Goal: Information Seeking & Learning: Learn about a topic

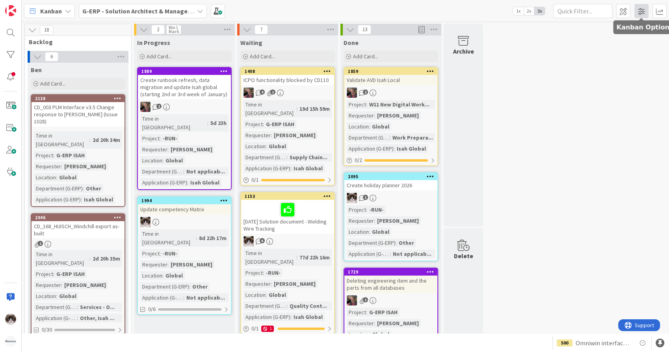
click at [640, 11] on span at bounding box center [642, 11] width 14 height 14
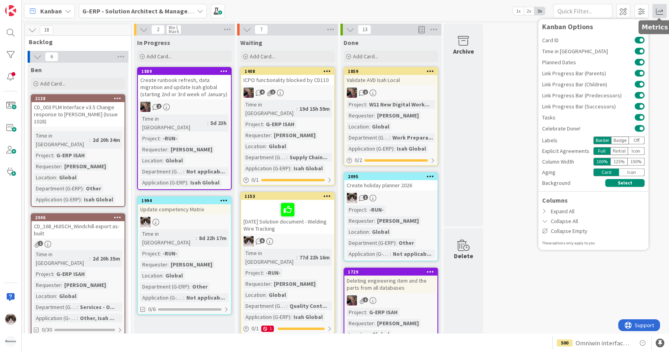
click at [662, 11] on span at bounding box center [660, 11] width 14 height 14
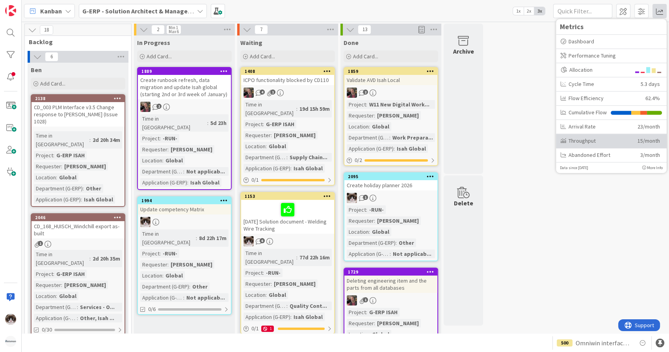
click at [584, 138] on div "Throughput" at bounding box center [596, 141] width 71 height 8
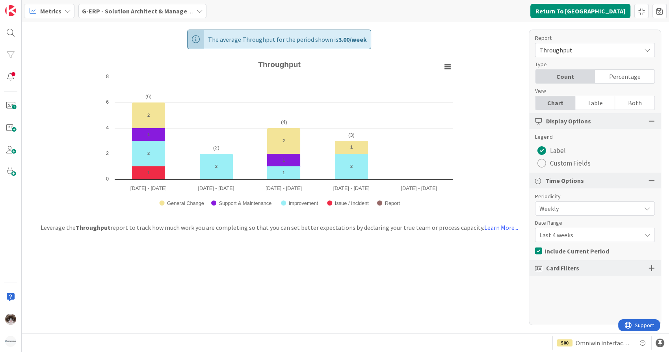
click at [150, 14] on b "G-ERP - Solution Architect & Management" at bounding box center [142, 11] width 121 height 8
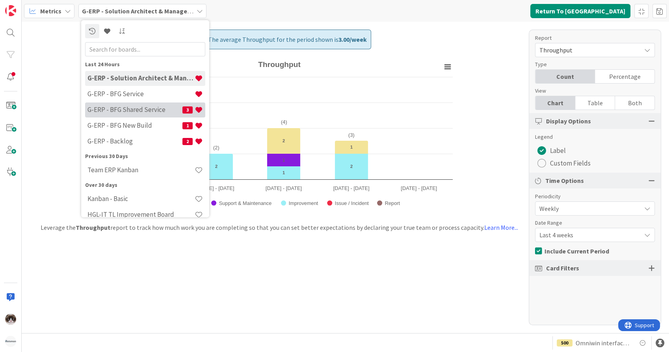
click at [135, 111] on h4 "G-ERP - BFG Shared Service" at bounding box center [134, 110] width 95 height 8
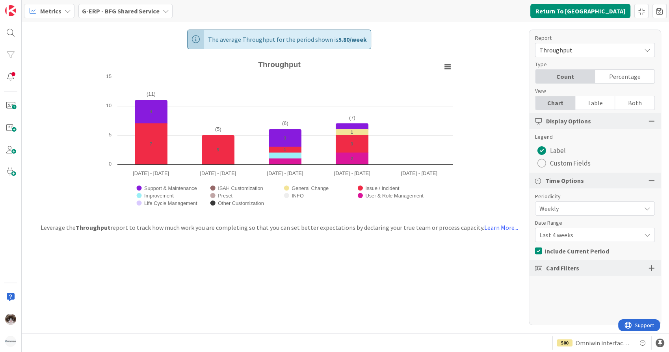
click at [558, 233] on span "Last 4 weeks" at bounding box center [589, 234] width 98 height 11
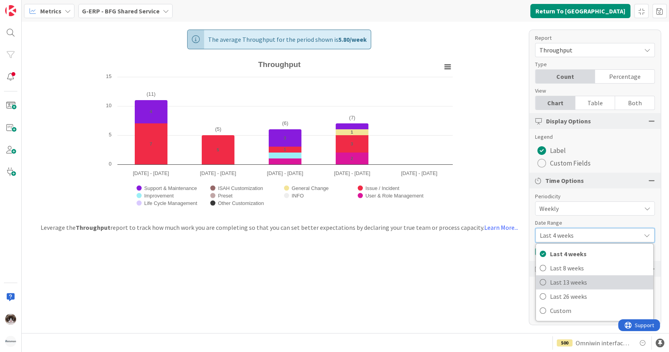
click at [557, 279] on span "Last 13 weeks" at bounding box center [599, 282] width 99 height 12
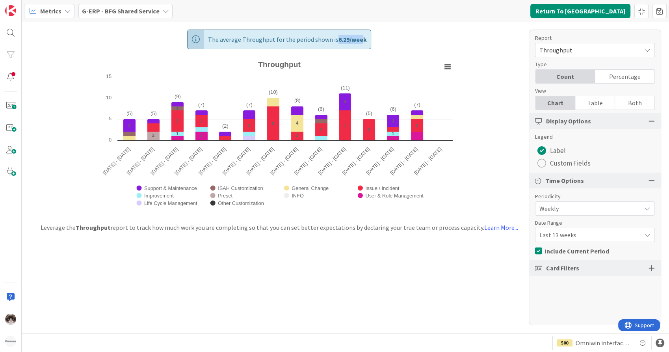
drag, startPoint x: 336, startPoint y: 39, endPoint x: 362, endPoint y: 48, distance: 27.3
click at [362, 48] on span "The average Throughput for the period shown is 6.29 / week" at bounding box center [287, 39] width 159 height 19
click at [120, 14] on b "G-ERP - BFG Shared Service" at bounding box center [121, 11] width 78 height 8
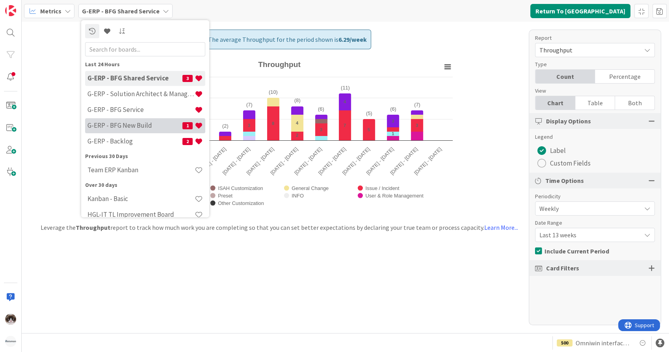
click at [136, 124] on h4 "G-ERP - BFG New Build" at bounding box center [134, 126] width 95 height 8
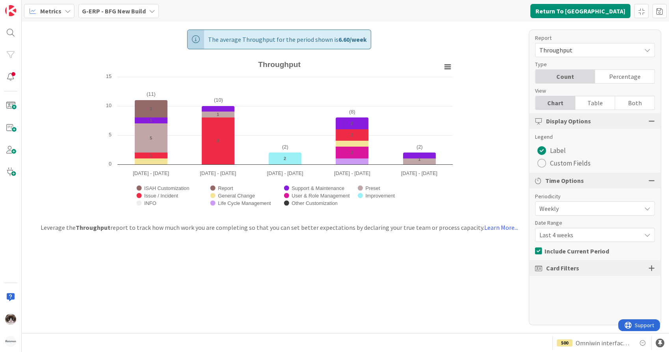
click at [579, 233] on span "Last 4 weeks" at bounding box center [589, 234] width 98 height 11
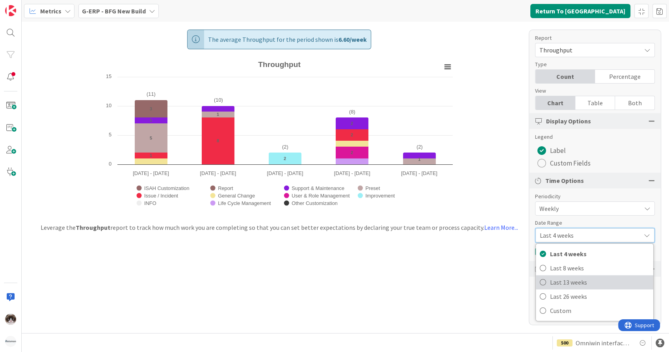
click at [588, 278] on span "Last 13 weeks" at bounding box center [599, 282] width 99 height 12
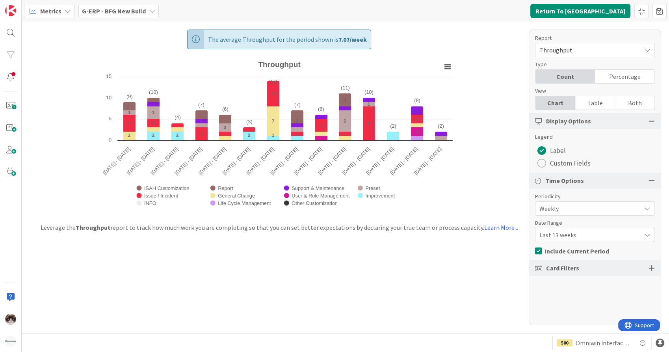
click at [139, 17] on div "G-ERP - BFG New Build" at bounding box center [118, 11] width 80 height 14
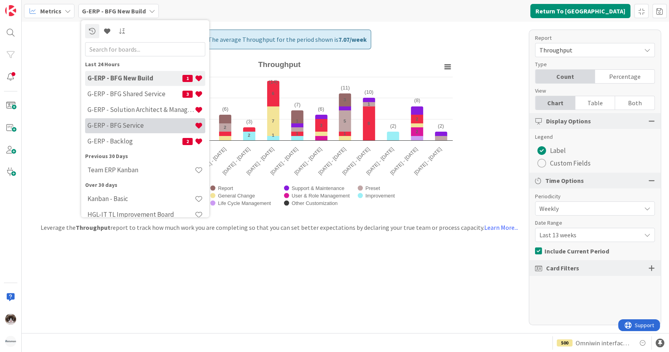
click at [139, 128] on h4 "G-ERP - BFG Service" at bounding box center [140, 126] width 107 height 8
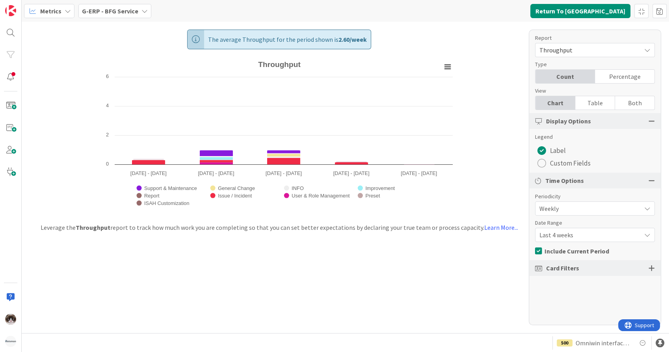
click at [571, 236] on span "Last 4 weeks" at bounding box center [589, 234] width 98 height 11
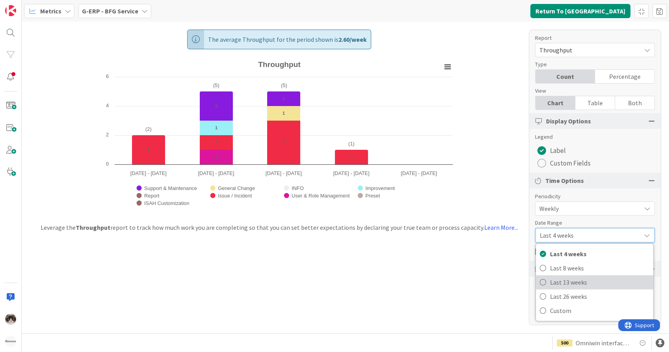
click at [575, 281] on span "Last 13 weeks" at bounding box center [599, 282] width 99 height 12
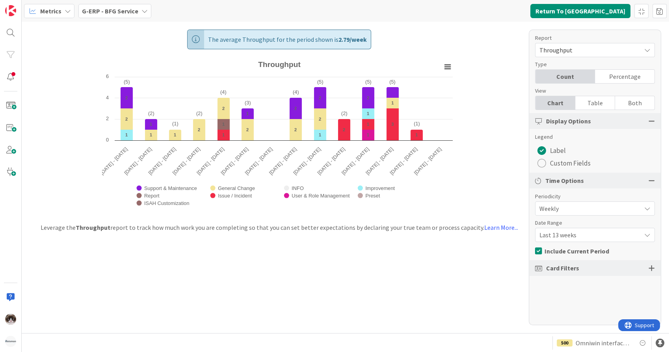
click at [105, 9] on b "G-ERP - BFG Service" at bounding box center [110, 11] width 56 height 8
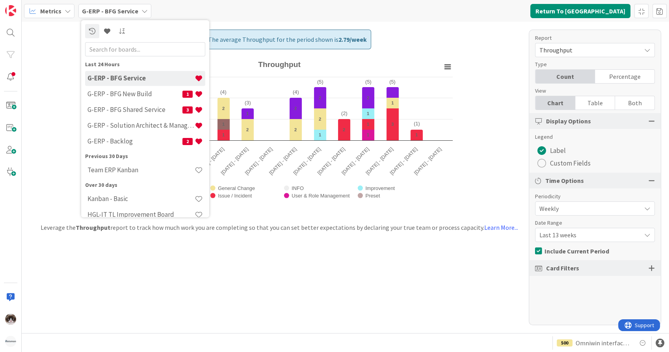
click at [455, 66] on rect "Throughput" at bounding box center [279, 136] width 354 height 157
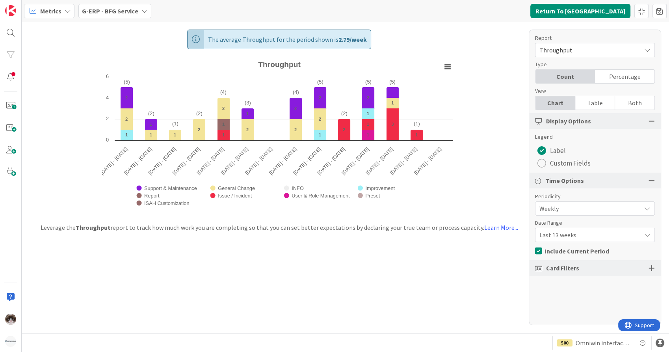
click at [97, 15] on span "G-ERP - BFG Service" at bounding box center [110, 10] width 56 height 9
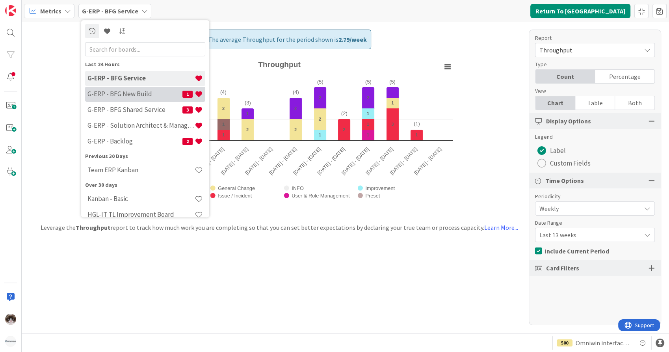
click at [151, 98] on div "G-ERP - BFG New Build 1" at bounding box center [145, 94] width 120 height 15
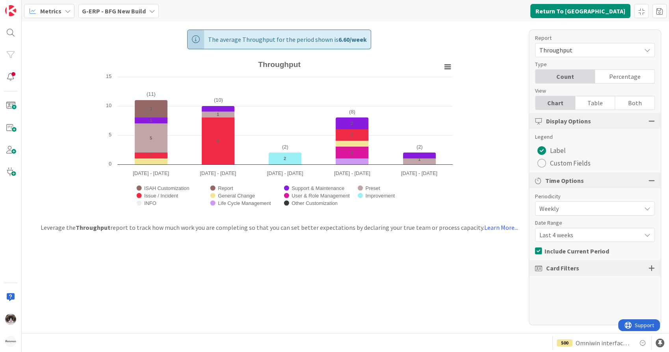
click at [580, 212] on span "Weekly" at bounding box center [589, 208] width 98 height 11
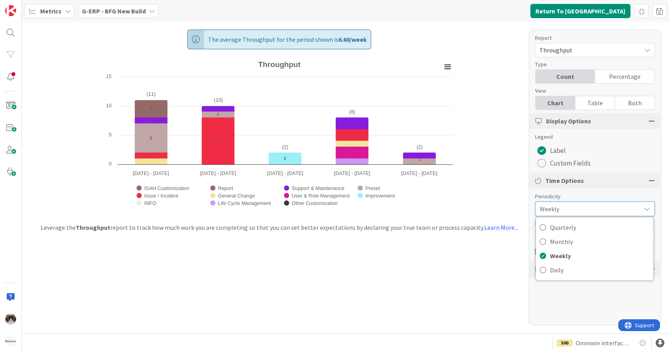
click at [580, 212] on span "Weekly" at bounding box center [588, 208] width 97 height 11
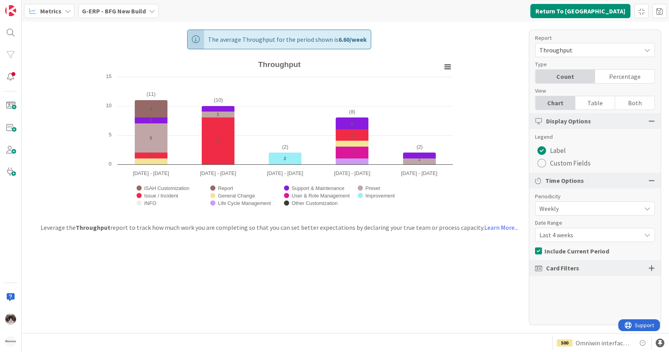
click at [605, 236] on span "Last 4 weeks" at bounding box center [589, 234] width 98 height 11
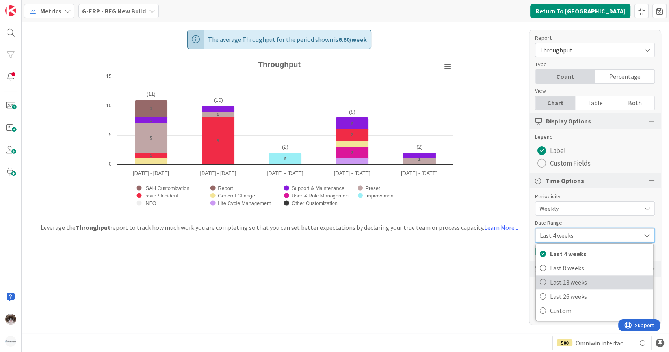
click at [586, 279] on span "Last 13 weeks" at bounding box center [599, 282] width 99 height 12
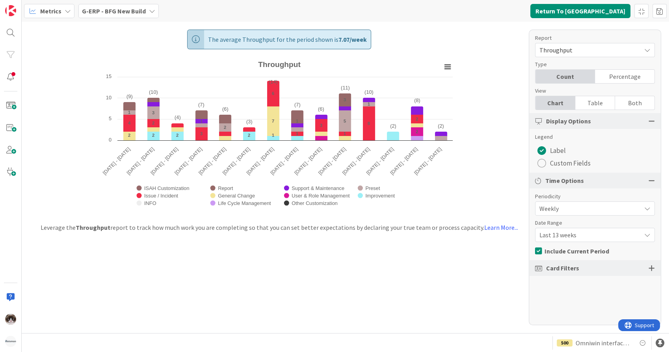
click at [650, 268] on div at bounding box center [652, 267] width 6 height 7
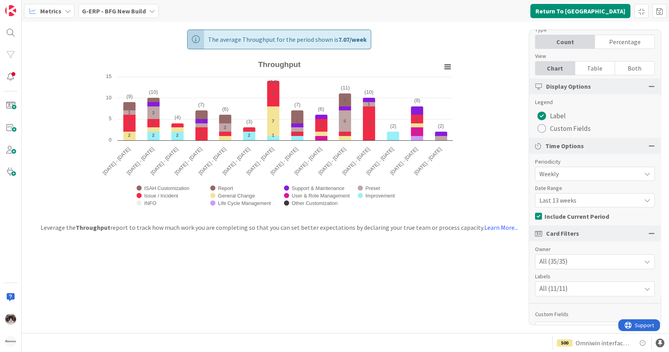
scroll to position [43, 0]
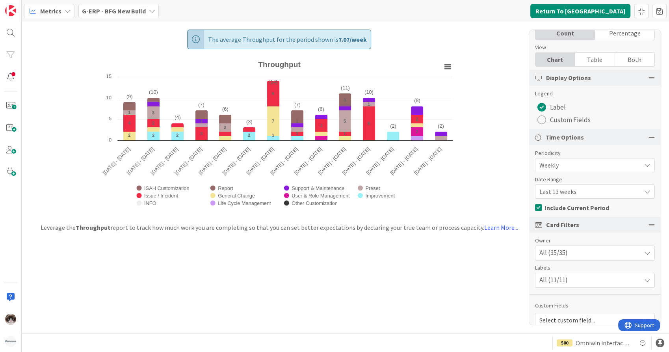
click at [631, 252] on div "All (35/35)" at bounding box center [595, 253] width 119 height 14
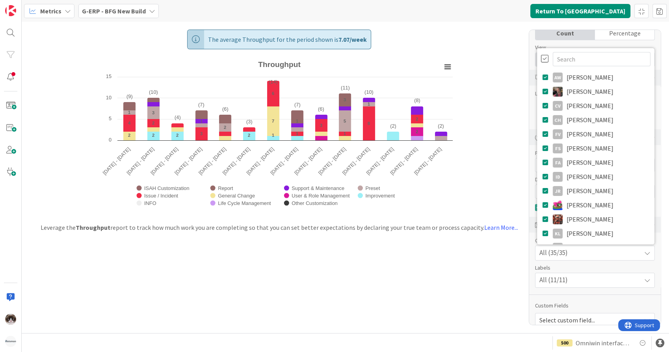
click at [541, 58] on div at bounding box center [545, 58] width 8 height 9
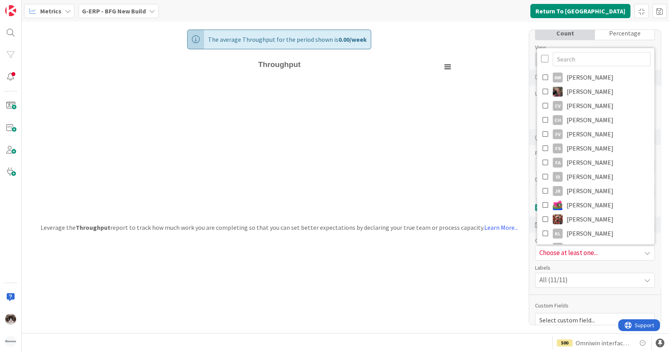
drag, startPoint x: 648, startPoint y: 104, endPoint x: 646, endPoint y: 113, distance: 9.1
click at [646, 113] on div "Report Throughput Type Count Percentage View Chart Table Both Display Options L…" at bounding box center [595, 178] width 132 height 296
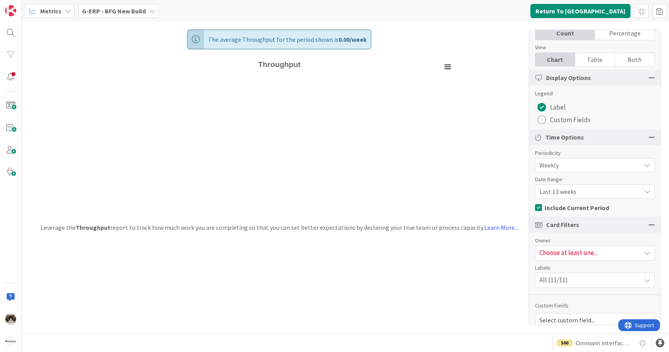
click at [592, 291] on div "Report Throughput Type Count Percentage View Chart Table Both Display Options L…" at bounding box center [595, 178] width 132 height 296
click at [592, 250] on div "Choose at least one..." at bounding box center [595, 253] width 119 height 14
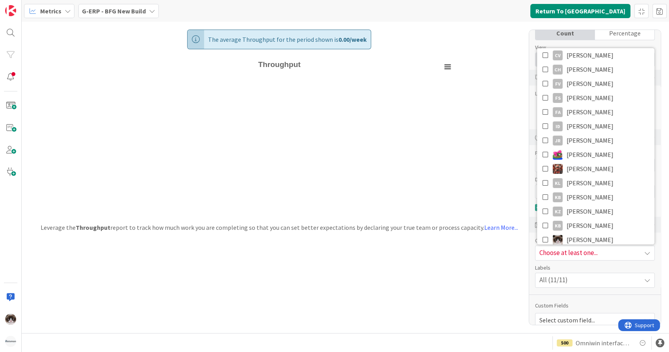
scroll to position [57, 0]
click at [543, 146] on icon at bounding box center [546, 148] width 6 height 12
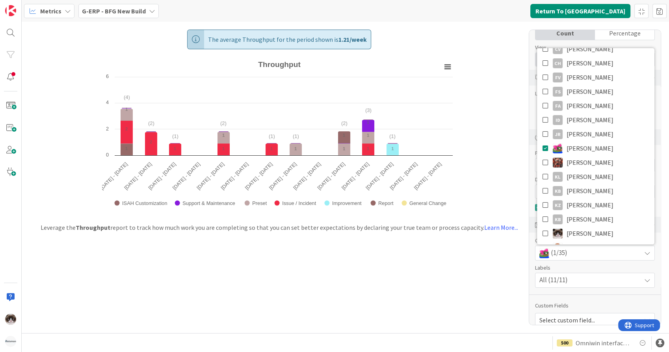
click at [445, 239] on div "The average Throughput for the period shown is 1.21 / week Created with Highcha…" at bounding box center [346, 177] width 648 height 311
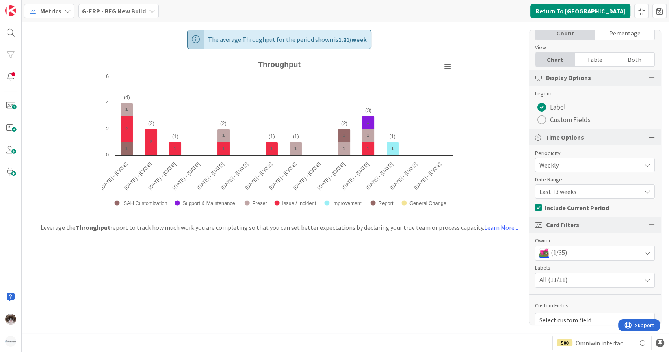
click at [604, 257] on div "(1/35)" at bounding box center [595, 253] width 119 height 14
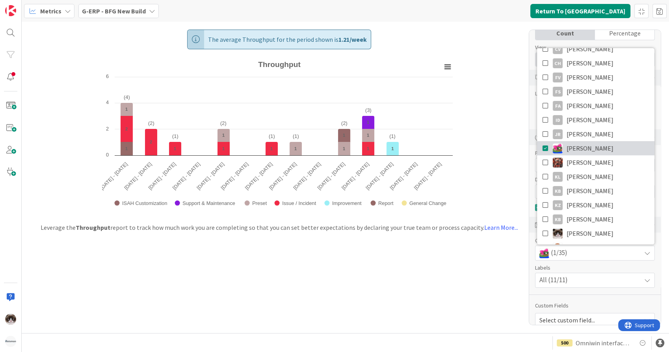
click at [543, 147] on icon at bounding box center [546, 148] width 6 height 12
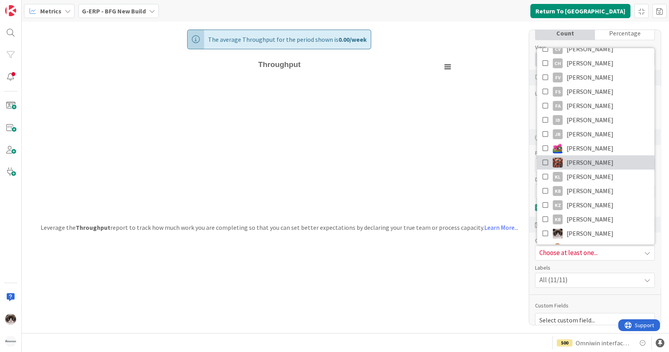
click at [543, 162] on icon at bounding box center [546, 162] width 6 height 12
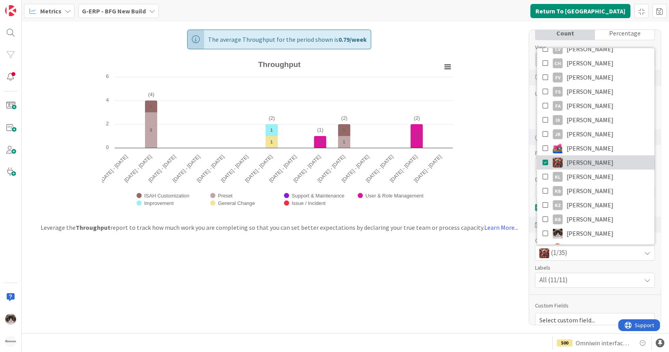
click at [543, 162] on icon at bounding box center [546, 162] width 6 height 12
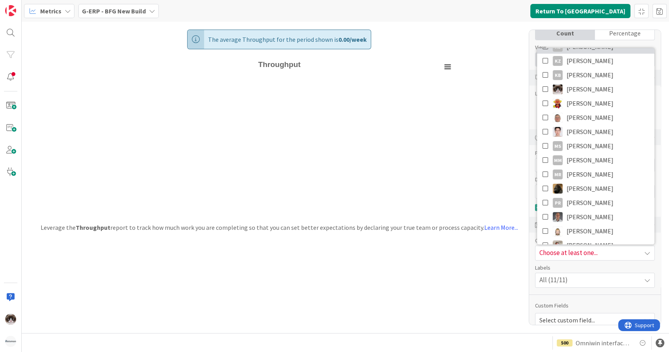
scroll to position [229, 0]
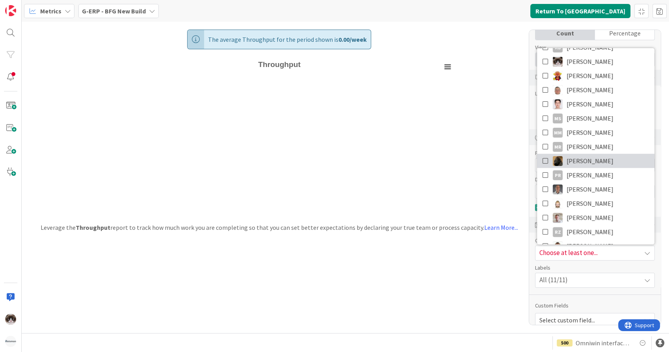
click at [543, 160] on icon at bounding box center [546, 161] width 6 height 12
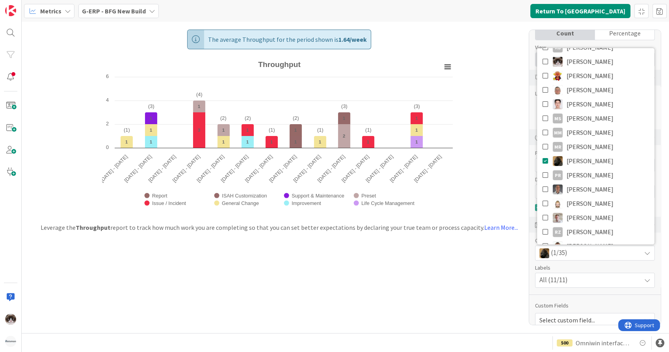
click at [458, 145] on div "The average Throughput for the period shown is 1.64 / week Created with Highcha…" at bounding box center [279, 118] width 386 height 193
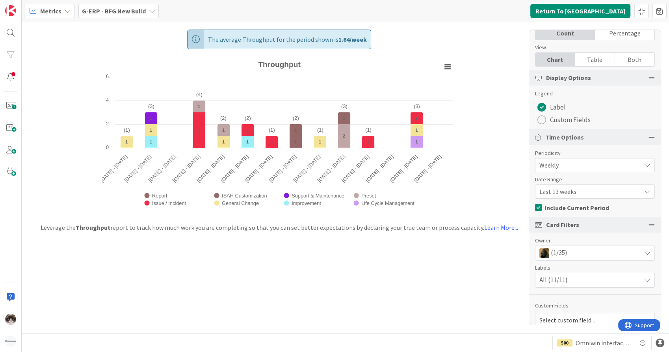
click at [623, 259] on div "(1/35)" at bounding box center [595, 253] width 119 height 14
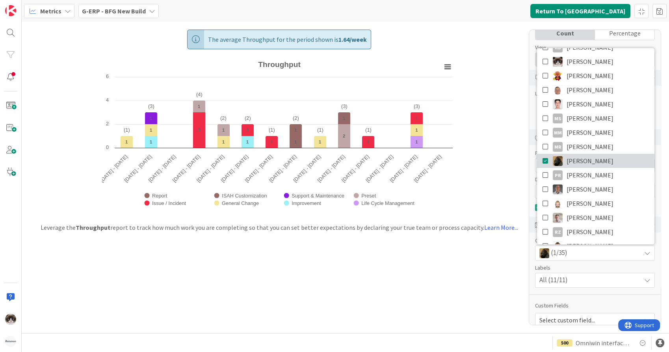
click at [610, 159] on link "[PERSON_NAME]" at bounding box center [595, 161] width 117 height 14
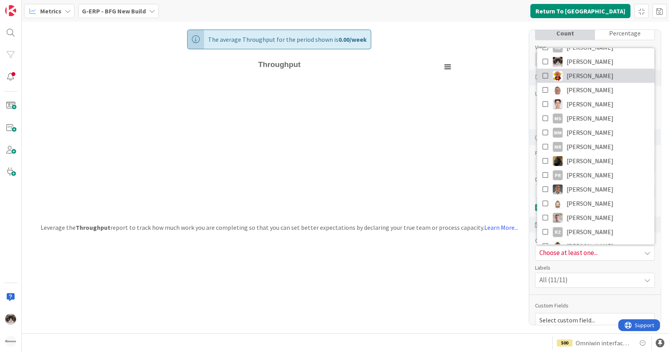
click at [613, 79] on link "[PERSON_NAME]" at bounding box center [595, 76] width 117 height 14
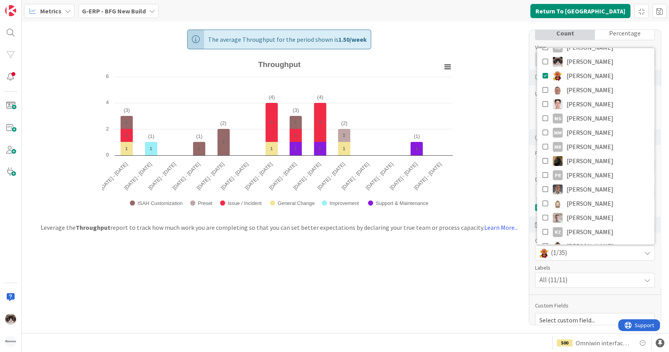
click at [487, 183] on div "The average Throughput for the period shown is 1.50 / week Created with Highcha…" at bounding box center [346, 177] width 648 height 311
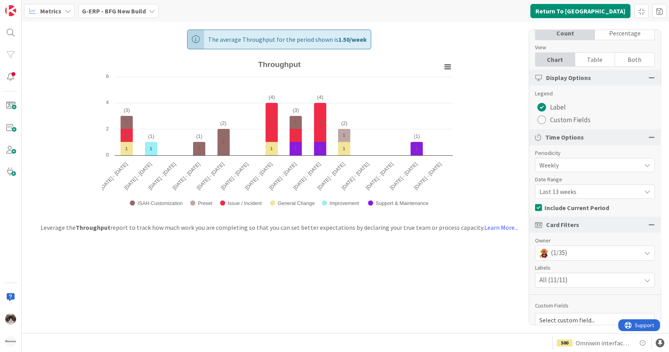
click at [46, 7] on span "Metrics" at bounding box center [50, 10] width 21 height 9
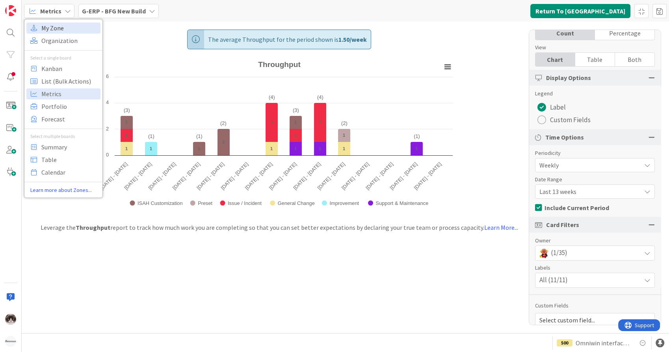
click at [67, 28] on span "My Zone" at bounding box center [69, 28] width 57 height 12
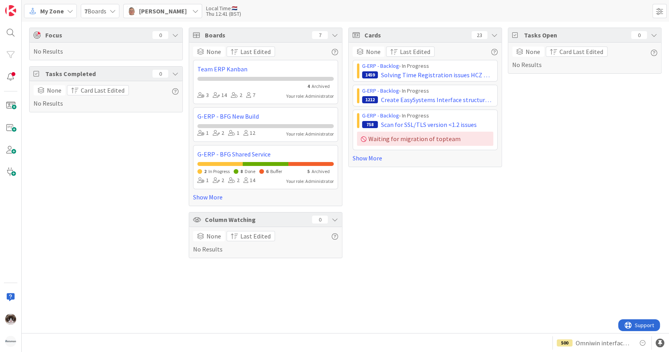
click at [169, 9] on div "[PERSON_NAME]" at bounding box center [162, 11] width 79 height 14
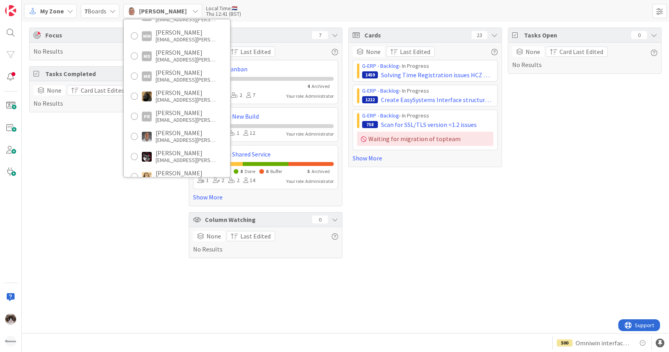
scroll to position [700, 0]
click at [67, 12] on icon at bounding box center [70, 11] width 6 height 6
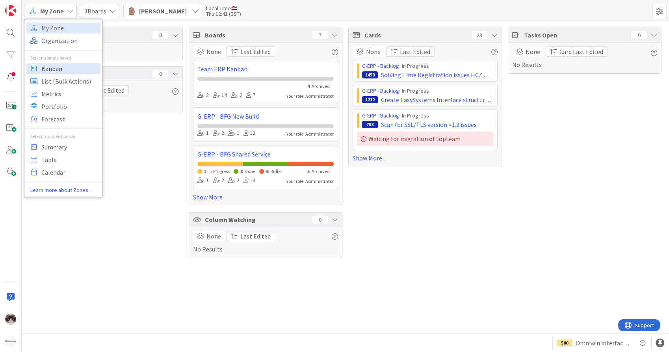
click at [69, 63] on span "Kanban" at bounding box center [69, 69] width 57 height 12
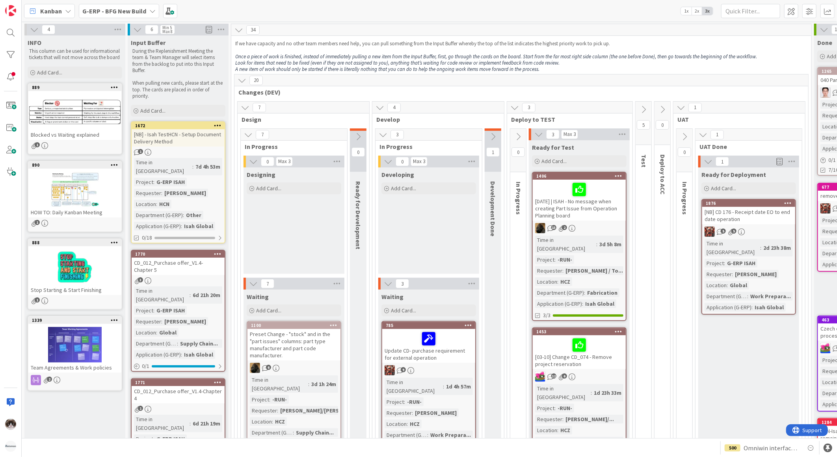
click at [146, 6] on div "G-ERP - BFG New Build" at bounding box center [119, 11] width 80 height 14
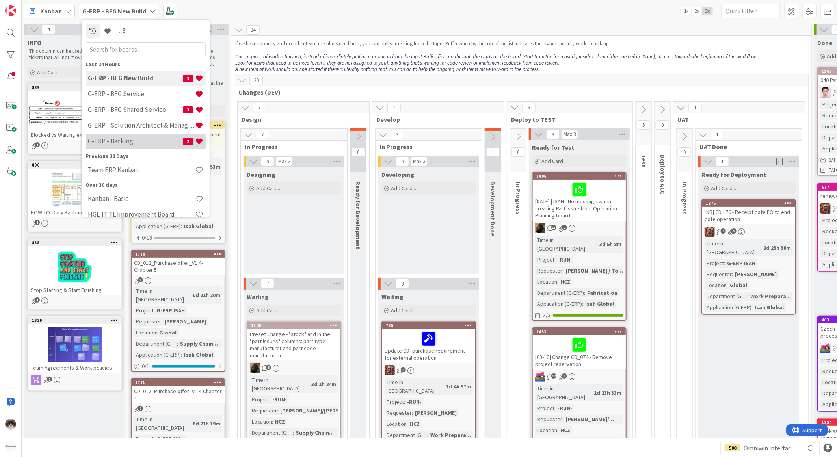
click at [132, 142] on h4 "G-ERP - Backlog" at bounding box center [135, 141] width 95 height 8
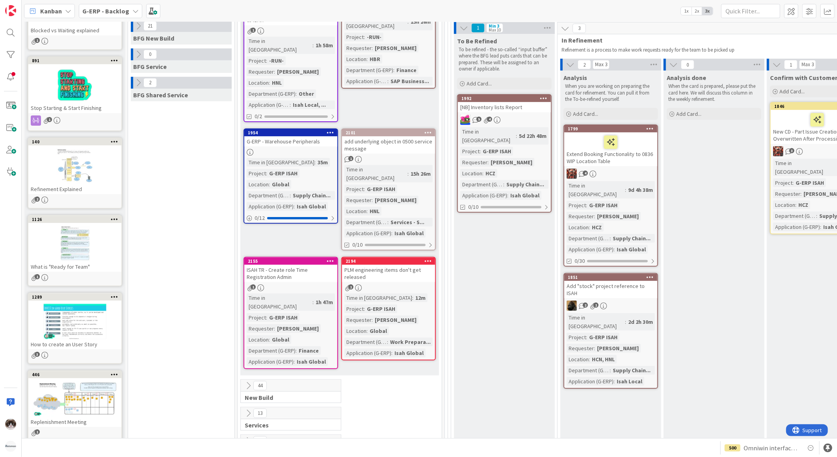
scroll to position [175, 0]
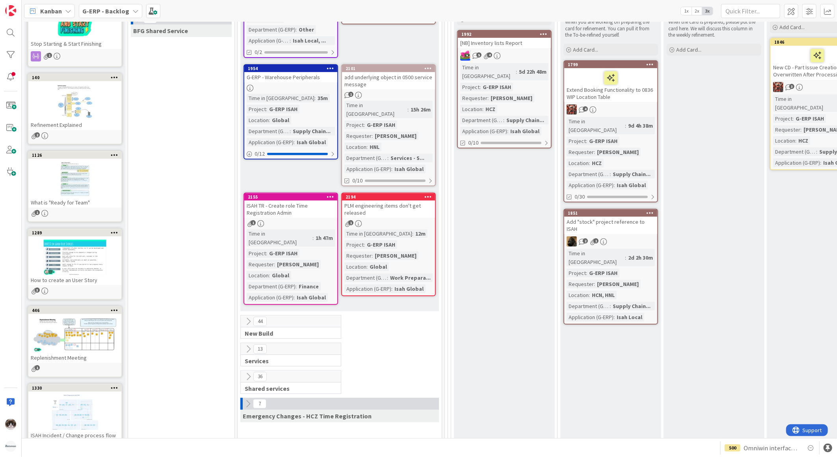
click at [309, 201] on div "ISAH TR - Create role Time Registration Admin" at bounding box center [290, 209] width 93 height 17
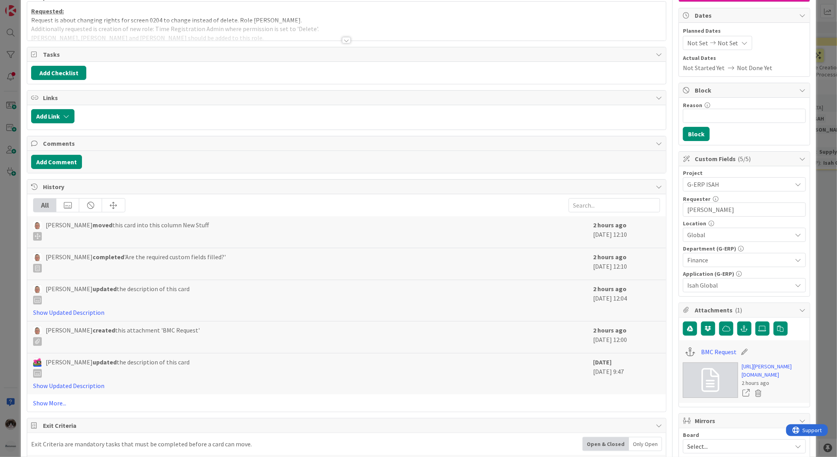
scroll to position [131, 0]
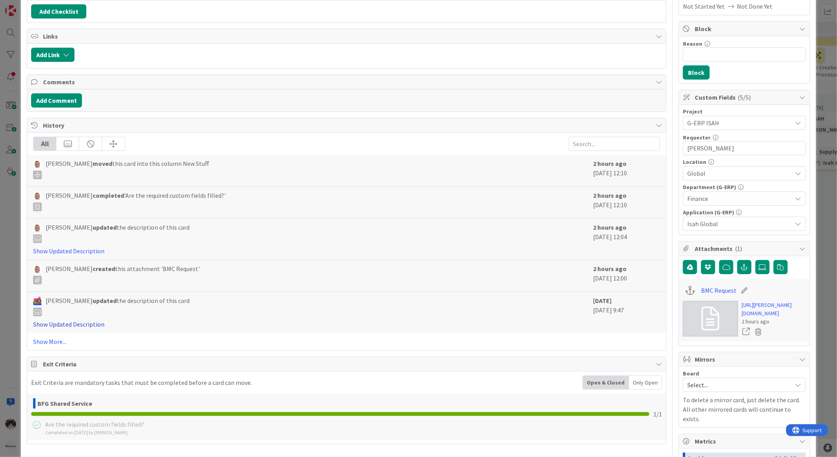
click at [83, 325] on link "Show Updated Description" at bounding box center [68, 324] width 71 height 8
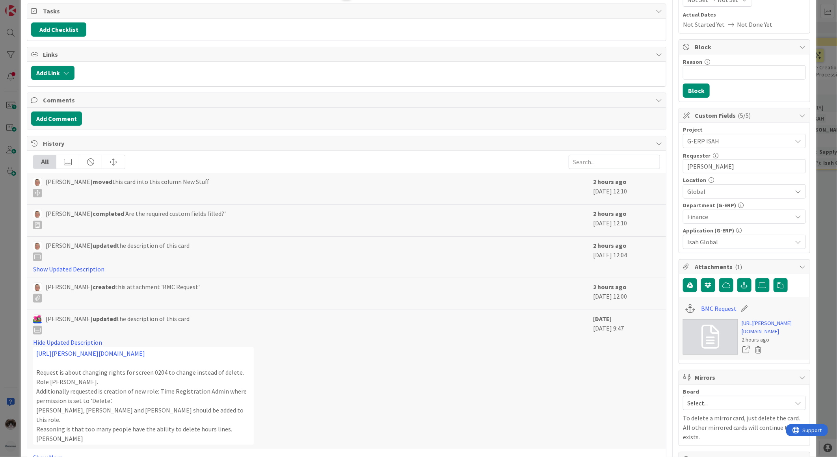
scroll to position [0, 0]
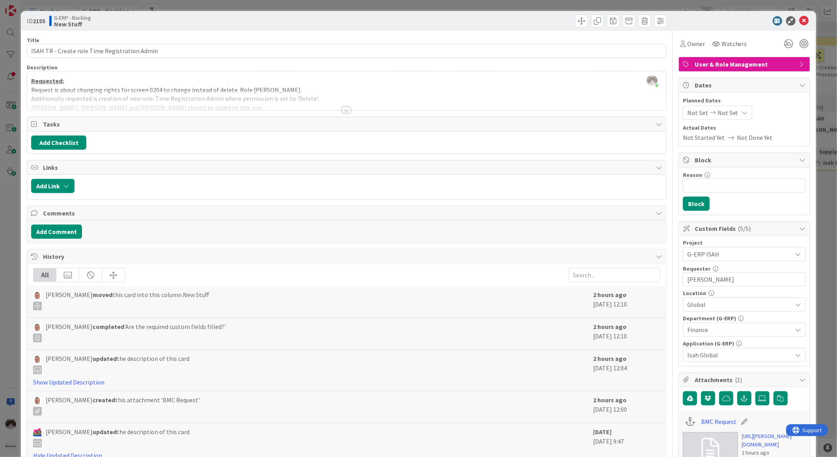
click at [348, 110] on div at bounding box center [346, 100] width 639 height 20
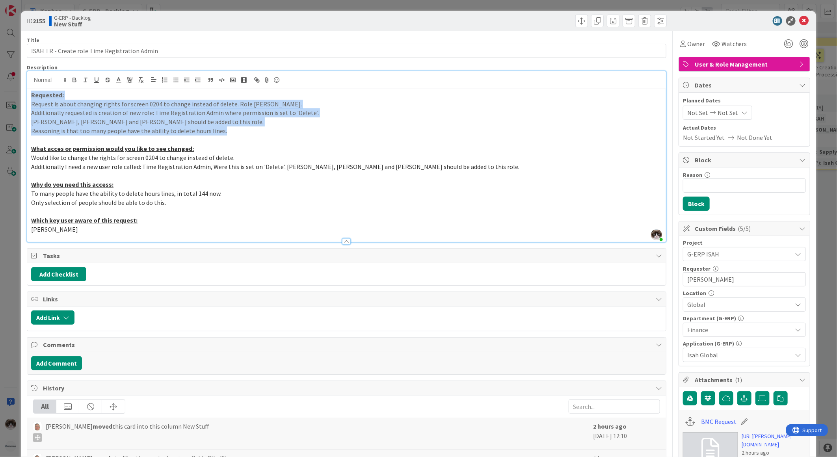
drag, startPoint x: 30, startPoint y: 95, endPoint x: 229, endPoint y: 132, distance: 202.4
click at [229, 132] on div "Requested: Request is about changing rights for screen 0204 to change instead o…" at bounding box center [346, 165] width 639 height 153
click at [229, 132] on p "Reasoning is that too many people have the ability to delete hours lines." at bounding box center [346, 131] width 631 height 9
drag, startPoint x: 229, startPoint y: 132, endPoint x: 32, endPoint y: 92, distance: 200.7
click at [32, 92] on div "Requested: Request is about changing rights for screen 0204 to change instead o…" at bounding box center [346, 165] width 639 height 153
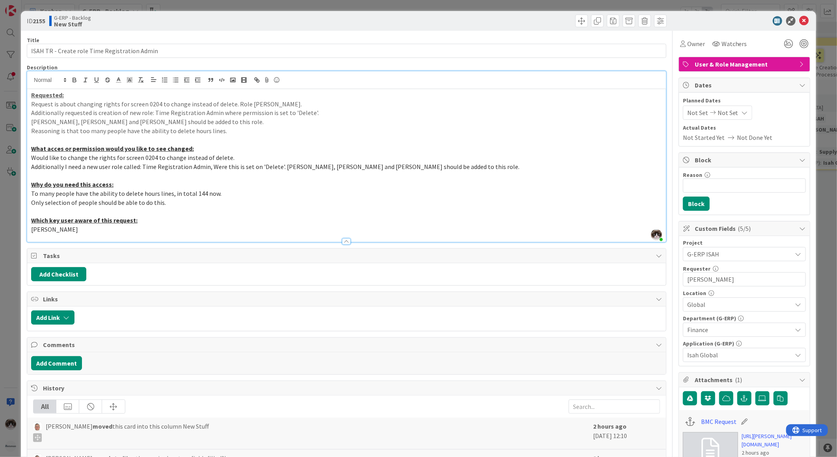
click at [500, 181] on p "Why do you need this access:" at bounding box center [346, 184] width 631 height 9
drag, startPoint x: 32, startPoint y: 150, endPoint x: 485, endPoint y: 169, distance: 453.6
click at [485, 169] on div "Requested: Request is about changing rights for screen 0204 to change instead o…" at bounding box center [346, 165] width 639 height 153
drag, startPoint x: 414, startPoint y: 163, endPoint x: 462, endPoint y: 164, distance: 47.3
click at [414, 162] on p "Additionally I need a new user role called: Time Registration Admin, Were this …" at bounding box center [346, 166] width 631 height 9
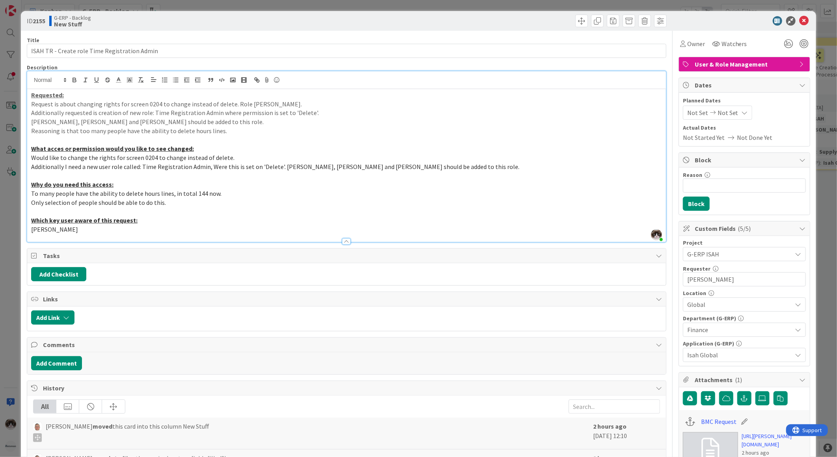
click at [481, 171] on p at bounding box center [346, 175] width 631 height 9
drag, startPoint x: 480, startPoint y: 169, endPoint x: 17, endPoint y: 149, distance: 463.2
click at [17, 149] on div "ID 2155 G-ERP - Backlog New Stuff Title 45 / 128 ISAH TR - Create role Time Reg…" at bounding box center [418, 228] width 837 height 457
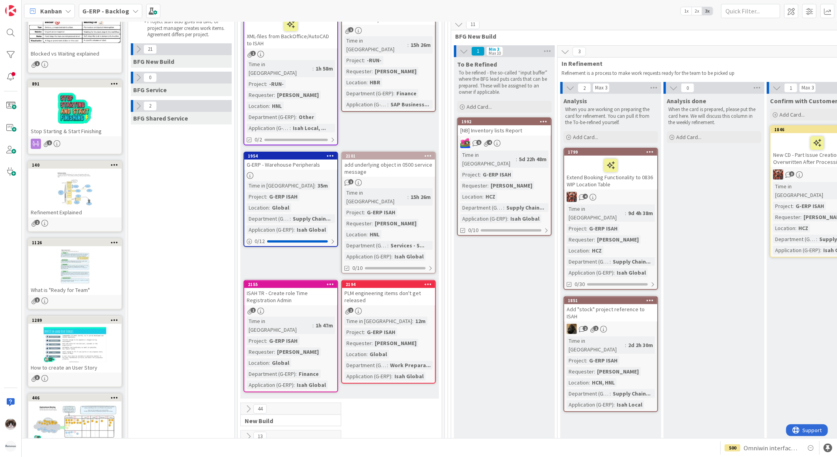
click at [407, 297] on div "2194 PLM engineering items don't get released 1 Time in Column : 12m Project : …" at bounding box center [388, 332] width 95 height 104
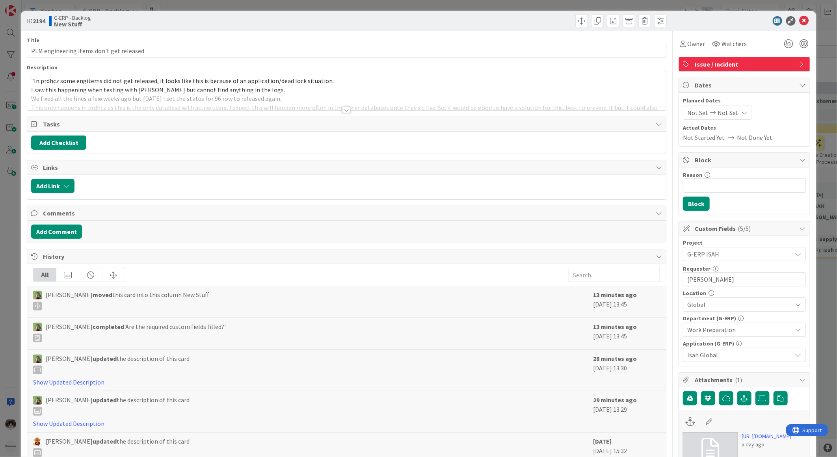
click at [342, 106] on div at bounding box center [346, 100] width 639 height 20
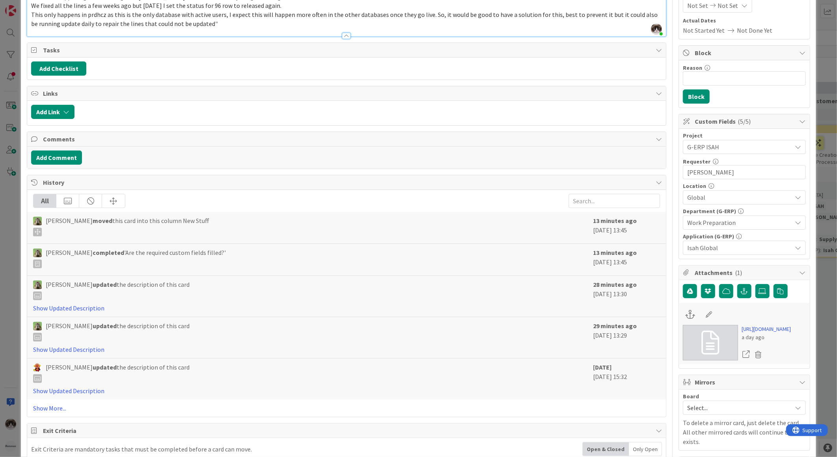
scroll to position [262, 0]
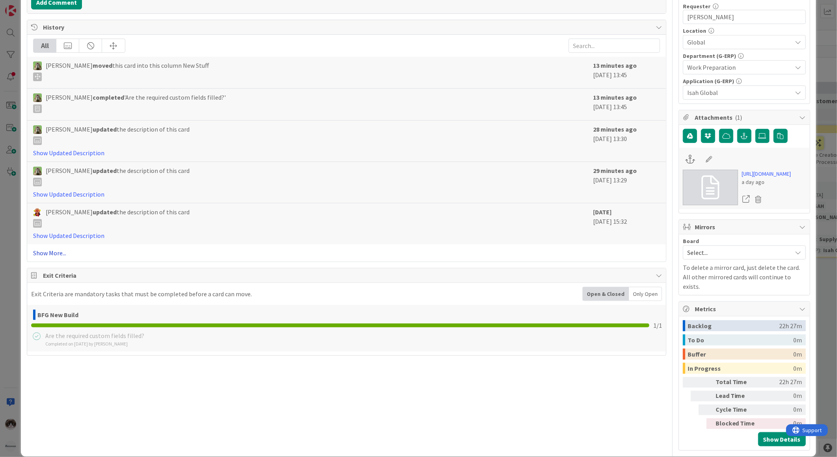
click at [52, 257] on link "Show More..." at bounding box center [346, 252] width 627 height 9
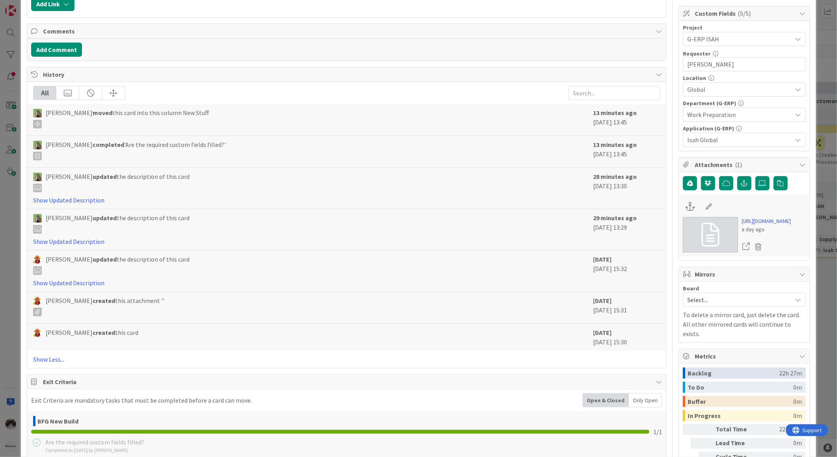
scroll to position [215, 0]
click at [669, 226] on link "[URL][DOMAIN_NAME]" at bounding box center [766, 222] width 49 height 8
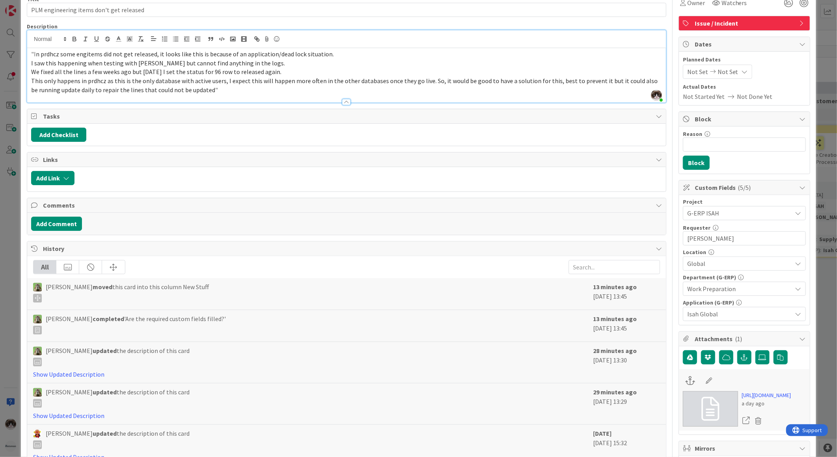
scroll to position [0, 0]
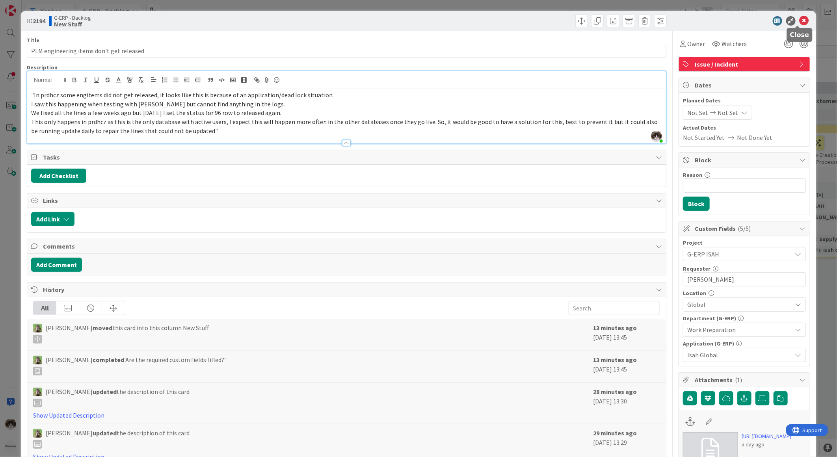
drag, startPoint x: 797, startPoint y: 18, endPoint x: 783, endPoint y: 24, distance: 15.2
click at [669, 18] on icon at bounding box center [804, 20] width 9 height 9
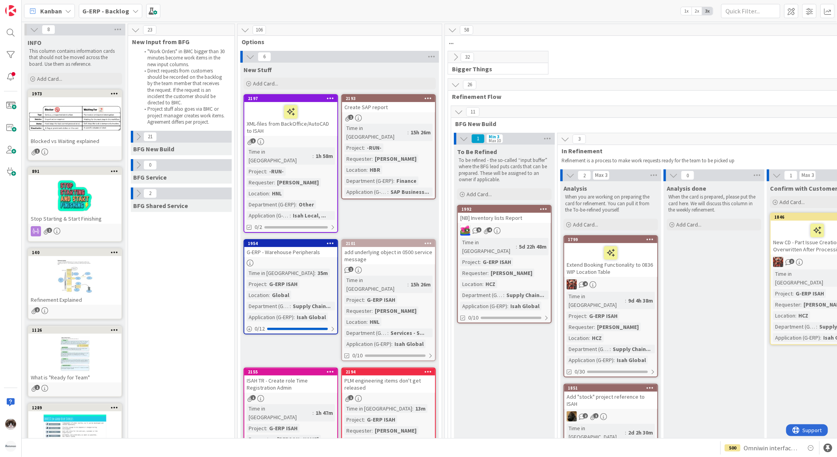
click at [314, 152] on div "1h 58m" at bounding box center [324, 156] width 21 height 9
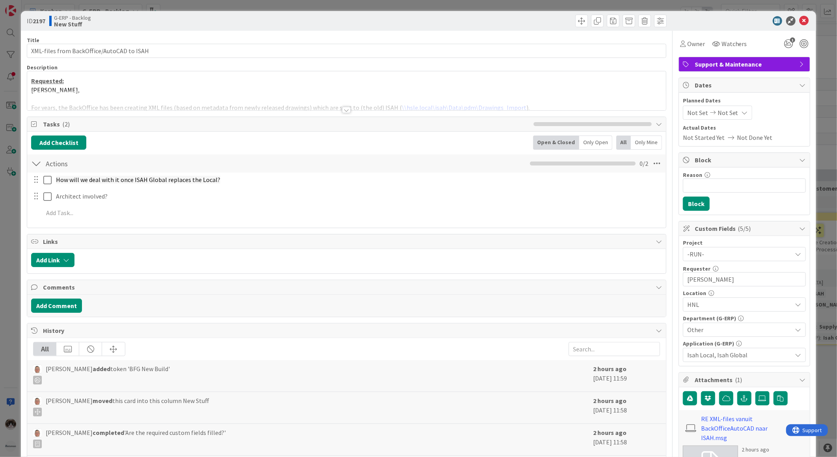
click at [342, 112] on div at bounding box center [346, 110] width 9 height 6
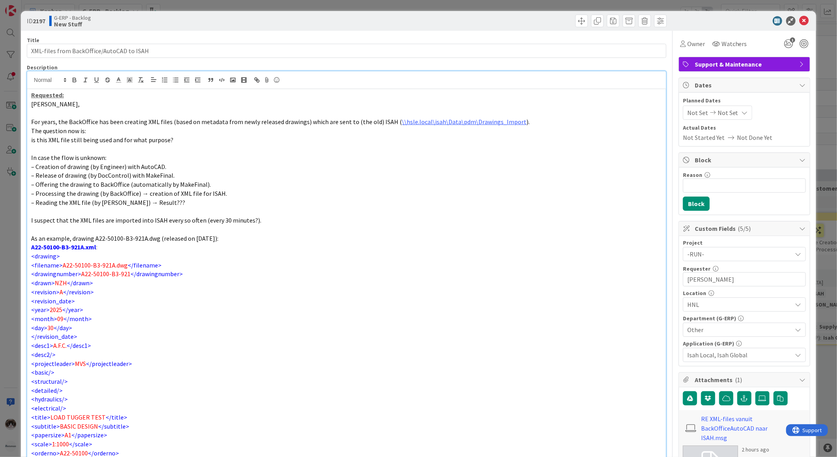
drag, startPoint x: 110, startPoint y: 123, endPoint x: 152, endPoint y: 142, distance: 46.4
click at [129, 132] on div "Requested: [PERSON_NAME], For years, the BackOffice has been creating XML files…" at bounding box center [346, 335] width 639 height 493
click at [369, 146] on p at bounding box center [346, 148] width 631 height 9
click at [158, 227] on p at bounding box center [346, 229] width 631 height 9
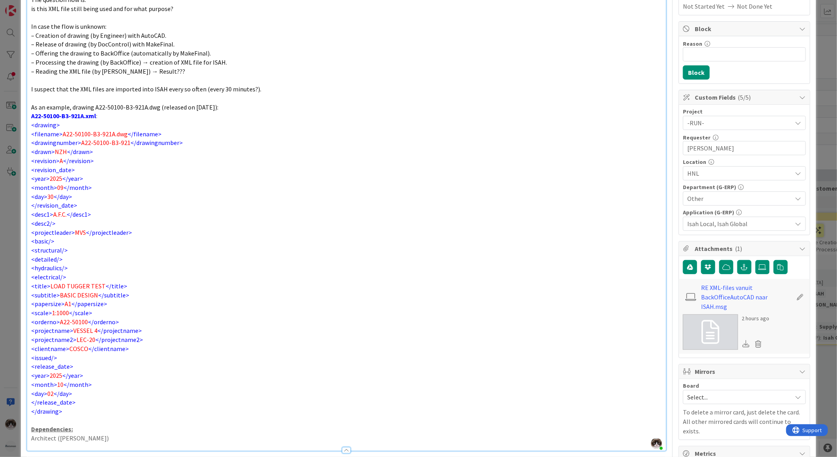
scroll to position [262, 0]
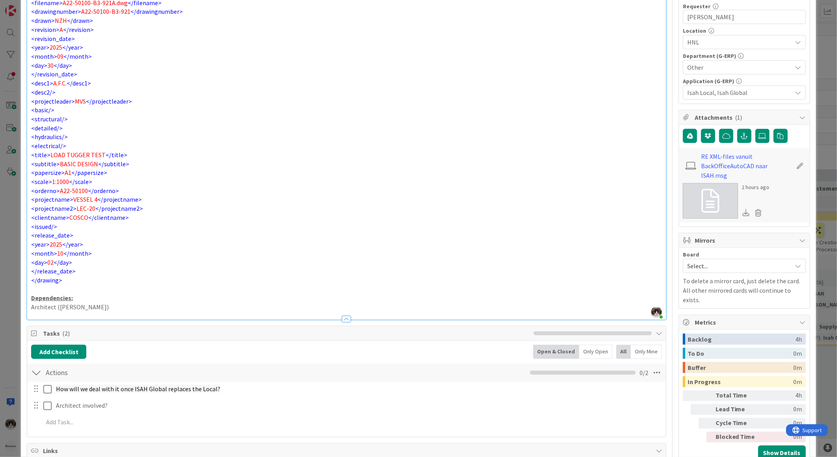
click at [110, 301] on p "Dependencies:" at bounding box center [346, 298] width 631 height 9
click at [107, 306] on p "Architect ([PERSON_NAME])" at bounding box center [346, 307] width 631 height 9
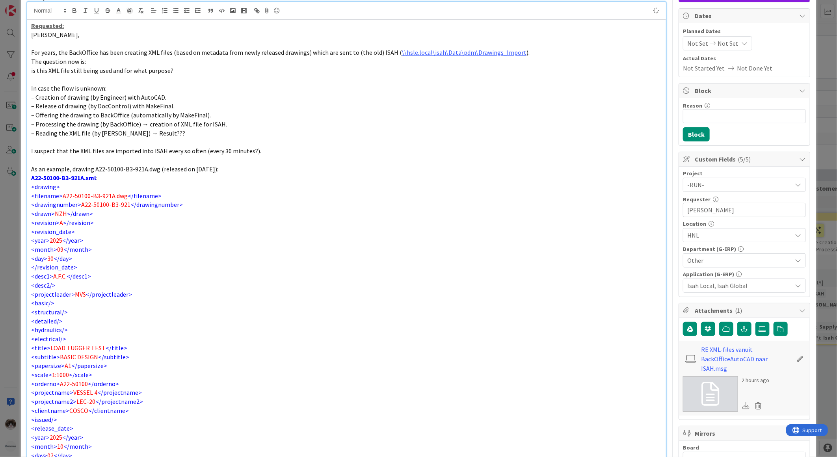
scroll to position [0, 0]
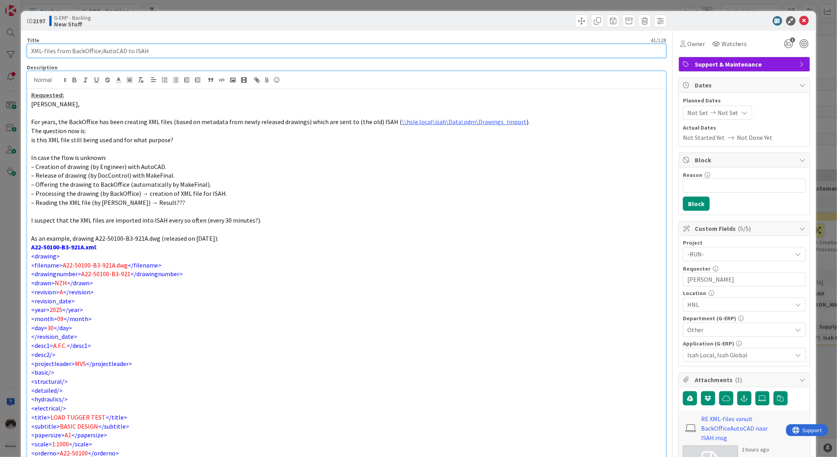
click at [40, 45] on input "XML-files from BackOffice/AutoCAD to ISAH" at bounding box center [347, 51] width 640 height 14
click at [34, 49] on input "XML-files from BackOffice/AutoCAD to ISAH" at bounding box center [347, 51] width 640 height 14
click at [199, 50] on input "Investigate XML-files from BackOffice/AutoCAD to ISAH" at bounding box center [347, 51] width 640 height 14
type input "Investigate XML-files from BackOffice/AutoCAD to ISAH local"
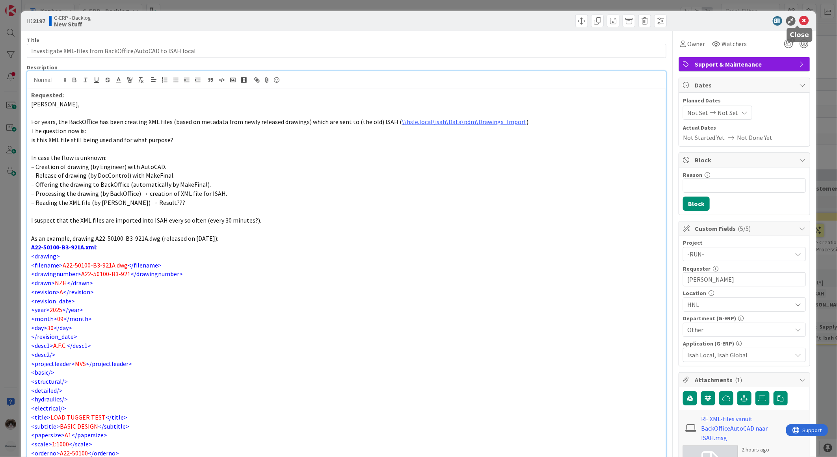
click at [669, 17] on icon at bounding box center [804, 20] width 9 height 9
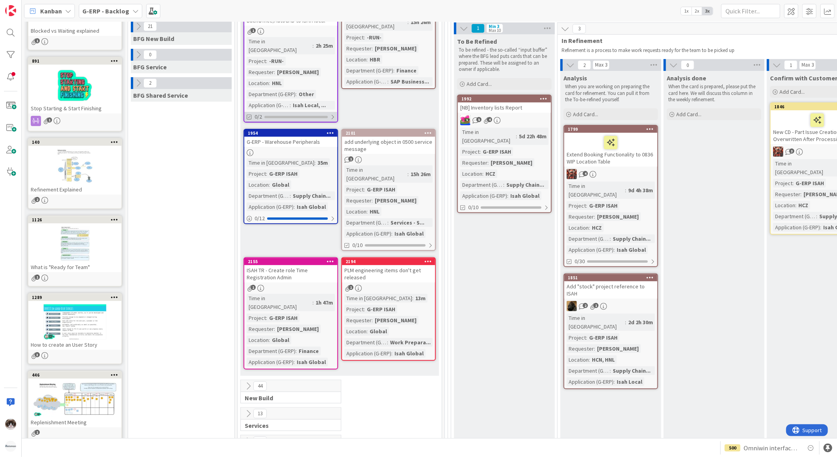
scroll to position [175, 0]
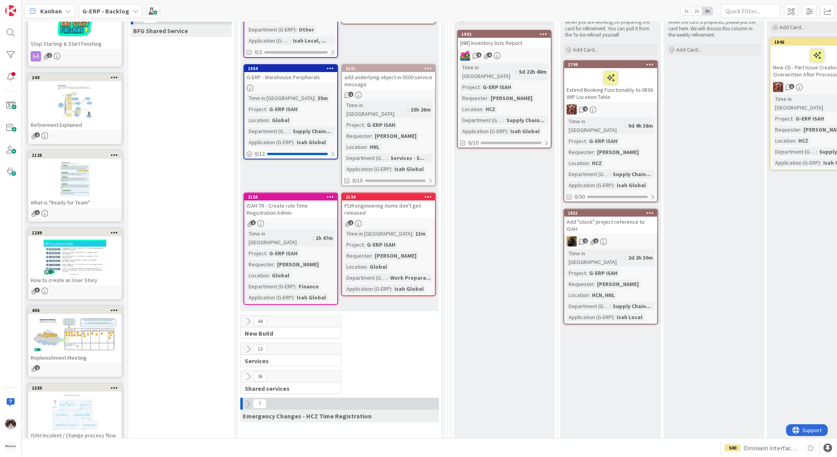
click at [249, 317] on icon at bounding box center [248, 321] width 9 height 9
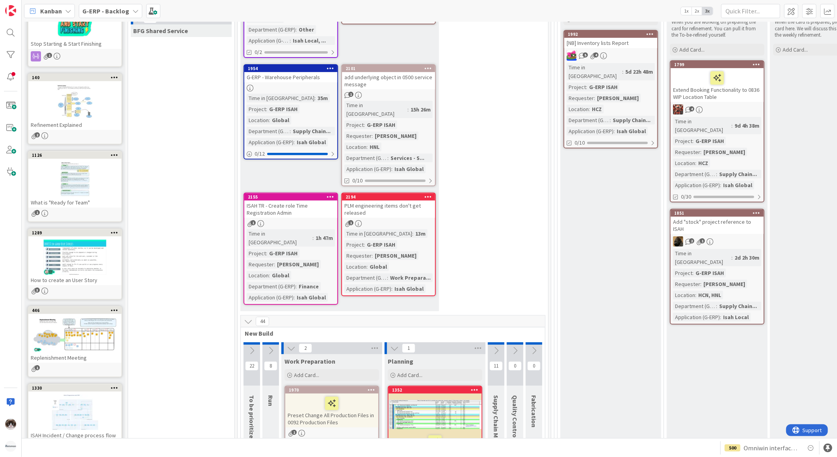
click at [288, 344] on icon at bounding box center [291, 348] width 9 height 9
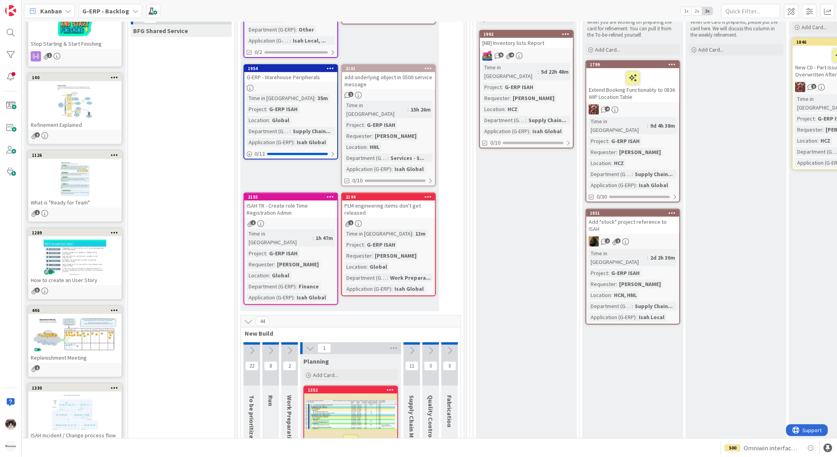
click at [309, 344] on icon at bounding box center [310, 348] width 9 height 9
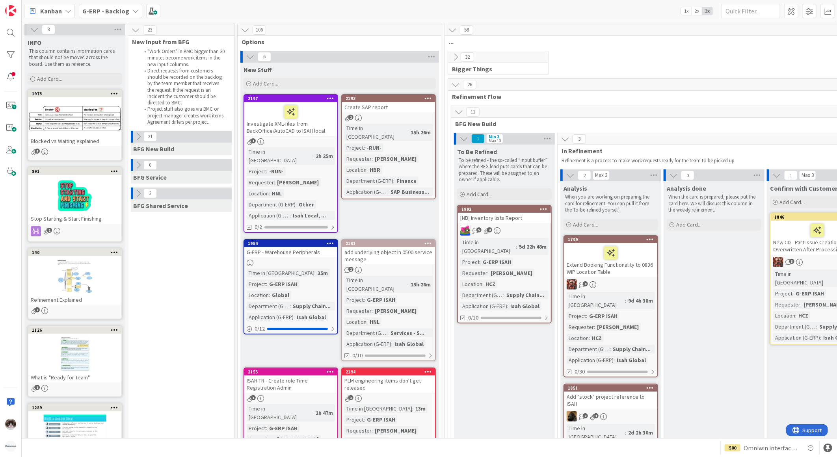
scroll to position [219, 0]
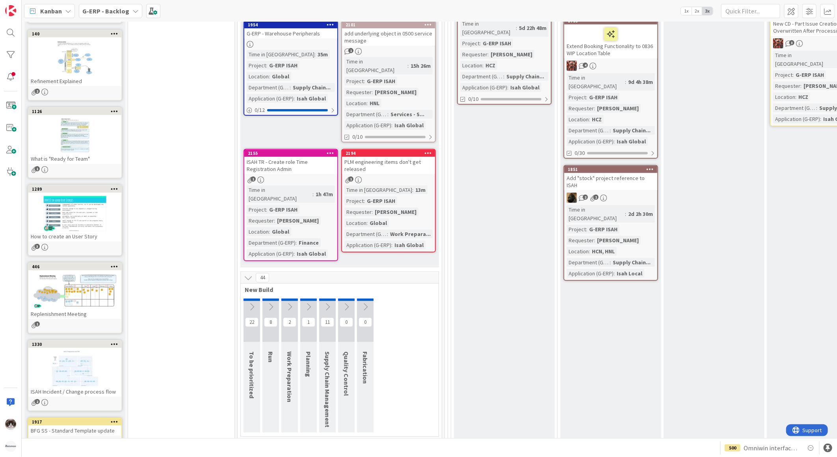
click at [251, 303] on icon at bounding box center [252, 307] width 9 height 9
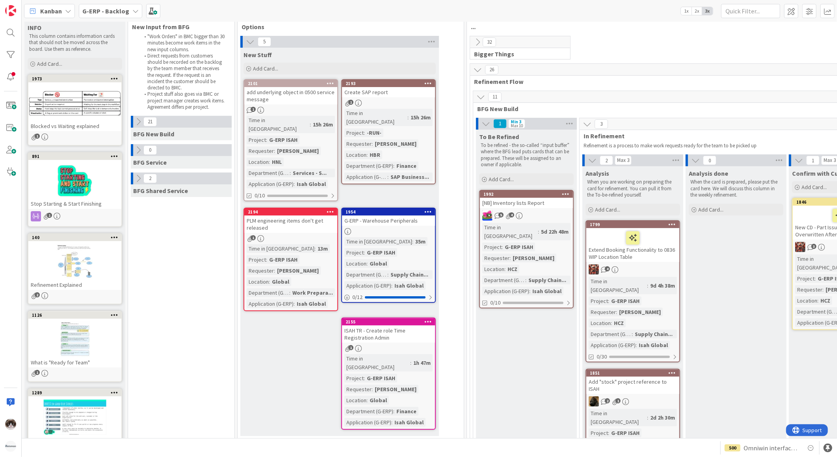
scroll to position [0, 0]
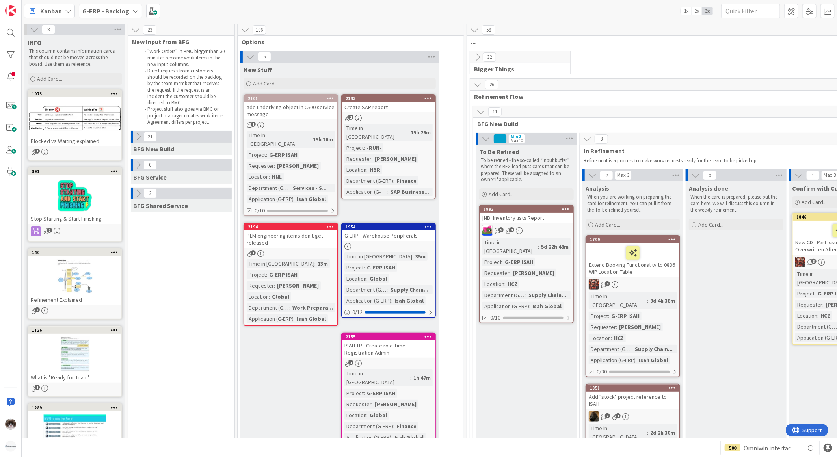
click at [288, 115] on div "add underlying object in 0500 service message" at bounding box center [290, 110] width 93 height 17
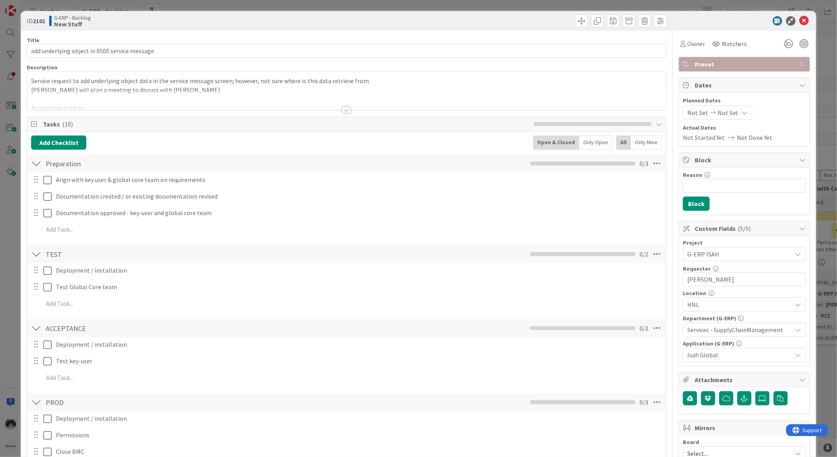
click at [342, 112] on div at bounding box center [346, 110] width 9 height 6
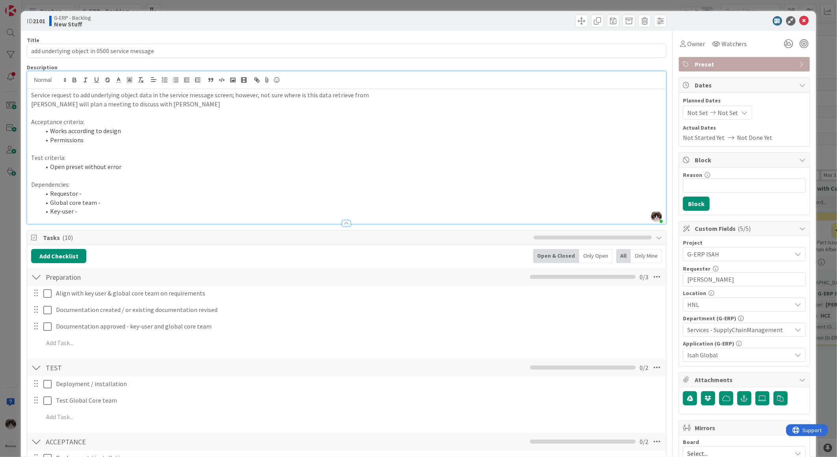
click at [669, 307] on span "HNL" at bounding box center [739, 304] width 105 height 9
click at [275, 140] on li "Permissions" at bounding box center [352, 140] width 622 height 9
click at [669, 300] on div "HNL" at bounding box center [744, 305] width 123 height 14
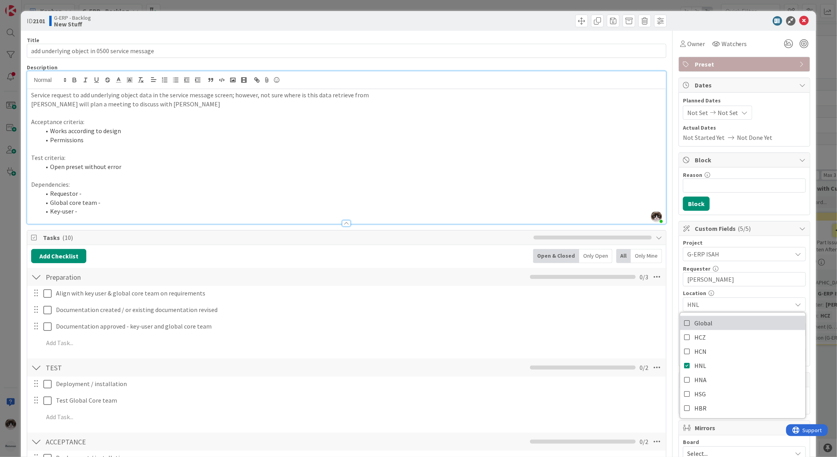
click at [669, 328] on span "Global" at bounding box center [703, 323] width 18 height 12
click at [669, 352] on link "HNL" at bounding box center [742, 366] width 125 height 14
click at [509, 198] on li "Global core team -" at bounding box center [352, 202] width 622 height 9
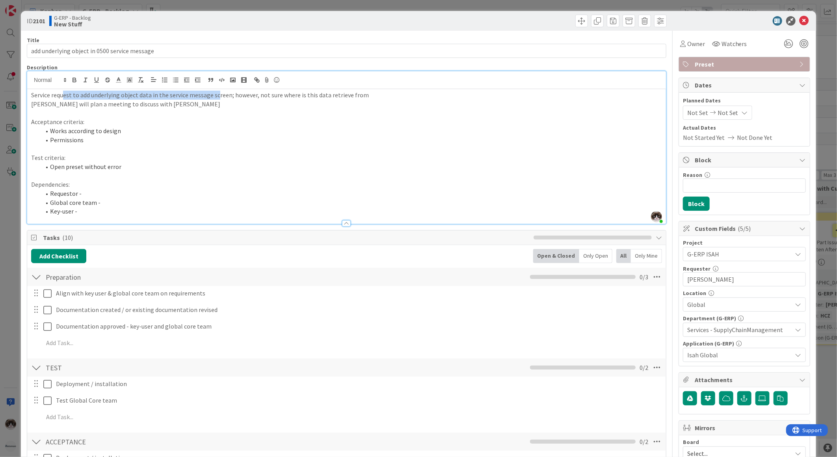
drag, startPoint x: 65, startPoint y: 96, endPoint x: 255, endPoint y: 103, distance: 189.7
click at [229, 99] on p "Service request to add underlying object data in the service message screen; ho…" at bounding box center [346, 95] width 631 height 9
drag, startPoint x: 795, startPoint y: 18, endPoint x: 752, endPoint y: 48, distance: 52.7
click at [669, 19] on icon at bounding box center [804, 20] width 9 height 9
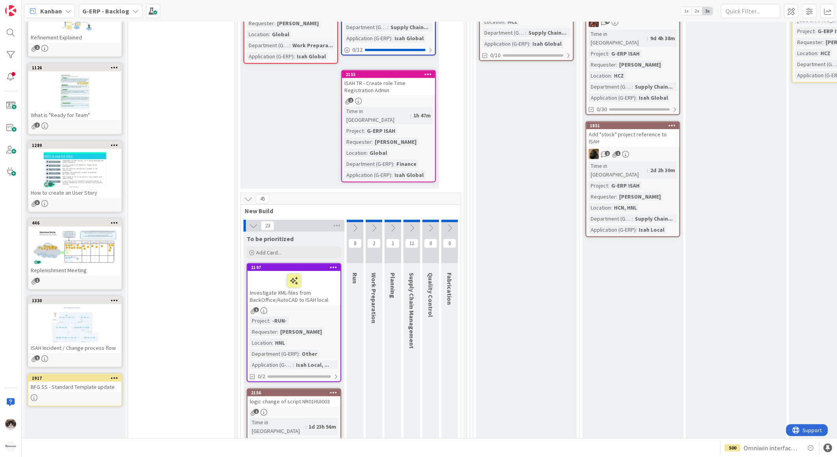
click at [246, 195] on icon at bounding box center [248, 199] width 9 height 9
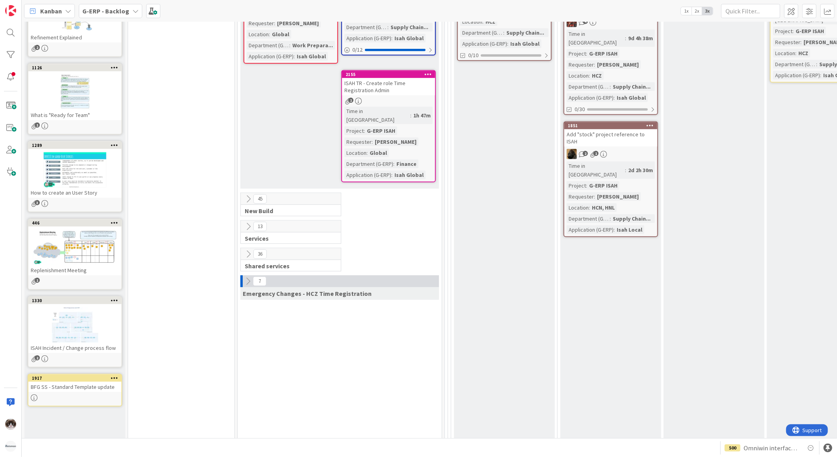
click at [245, 222] on icon at bounding box center [248, 226] width 9 height 9
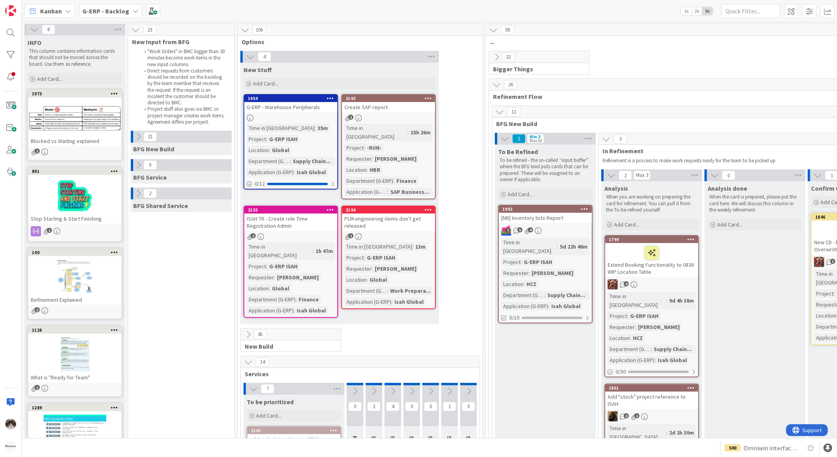
click at [498, 112] on icon at bounding box center [499, 112] width 9 height 9
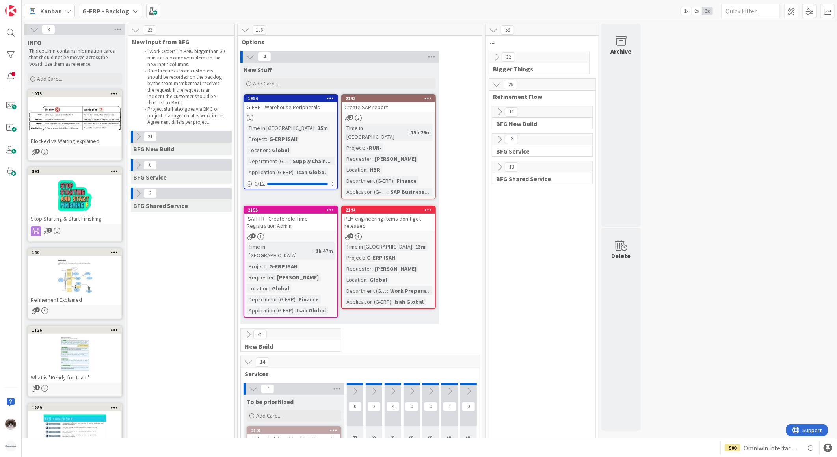
click at [493, 56] on icon at bounding box center [496, 57] width 9 height 9
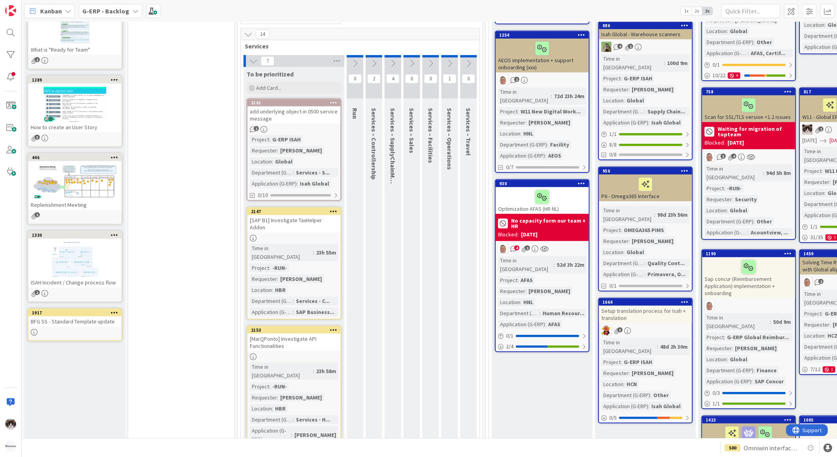
scroll to position [262, 0]
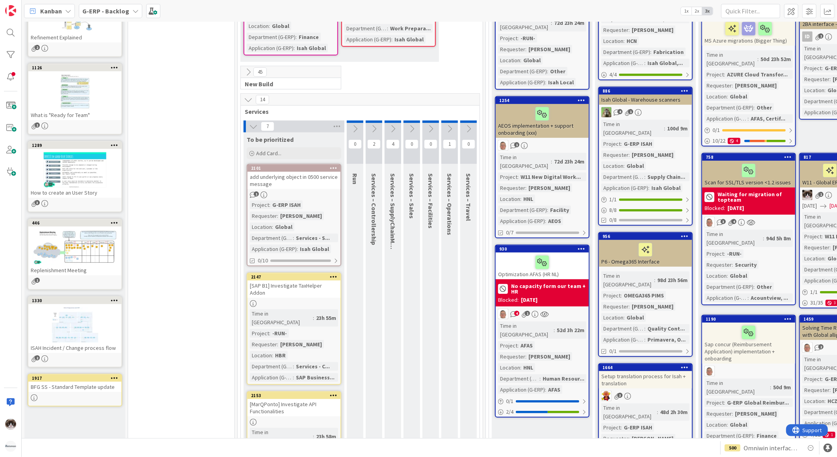
click at [294, 172] on div "add underlying object in 0500 service message" at bounding box center [294, 180] width 93 height 17
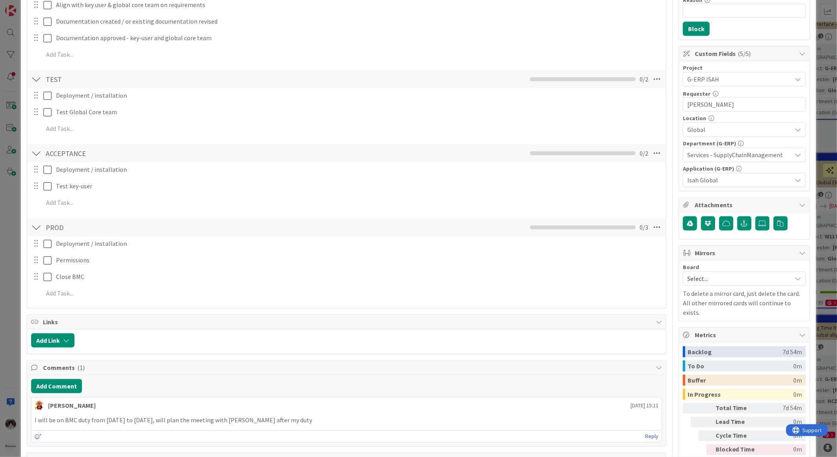
scroll to position [219, 0]
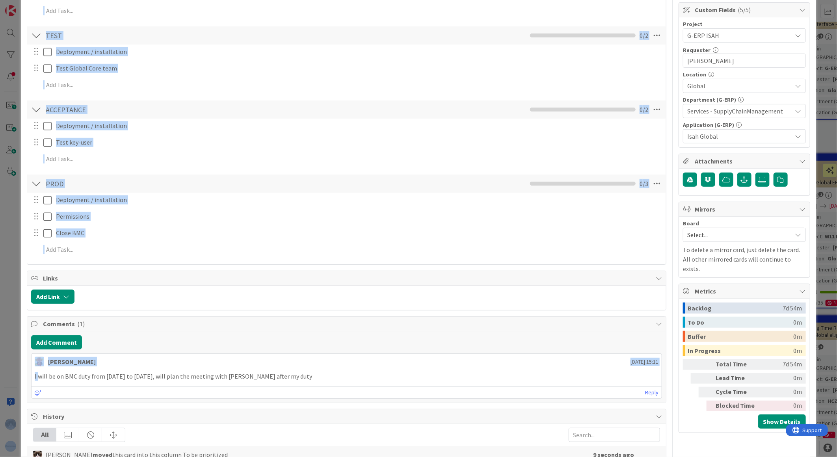
drag, startPoint x: 39, startPoint y: 378, endPoint x: -2, endPoint y: 371, distance: 41.2
click at [0, 352] on html "Kanban G-ERP - Backlog 1x 2x 3x 8 INFO This column contains information cards t…" at bounding box center [418, 228] width 837 height 457
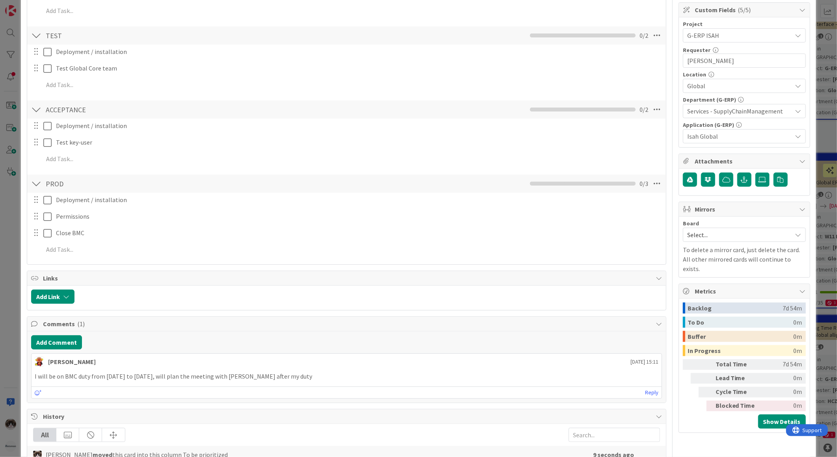
click at [349, 352] on p "I will be on BMC duty from [DATE] to [DATE], will plan the meeting with [PERSON…" at bounding box center [347, 376] width 624 height 9
drag, startPoint x: 631, startPoint y: 376, endPoint x: 20, endPoint y: 362, distance: 611.1
click at [20, 352] on div "ID 2101 G-ERP - Backlog To be prioritized Title 45 / 128 add underlying object …" at bounding box center [418, 228] width 837 height 457
click at [364, 352] on p "I will be on BMC duty from [DATE] to [DATE], will plan the meeting with [PERSON…" at bounding box center [347, 376] width 624 height 9
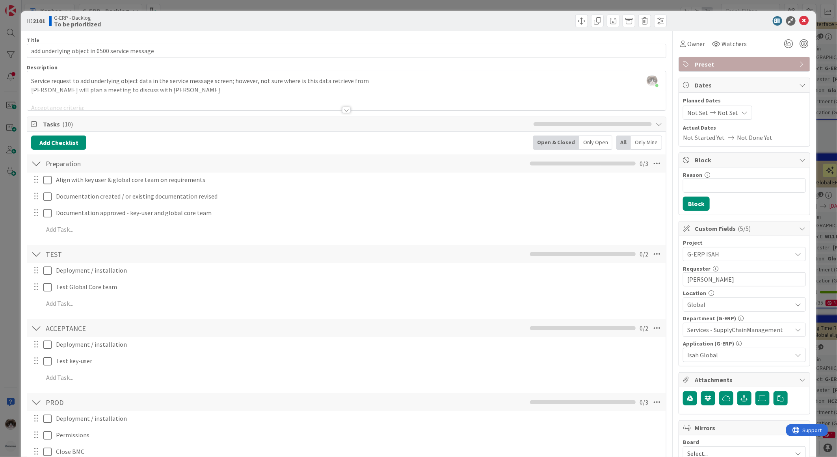
click at [669, 18] on icon at bounding box center [804, 20] width 9 height 9
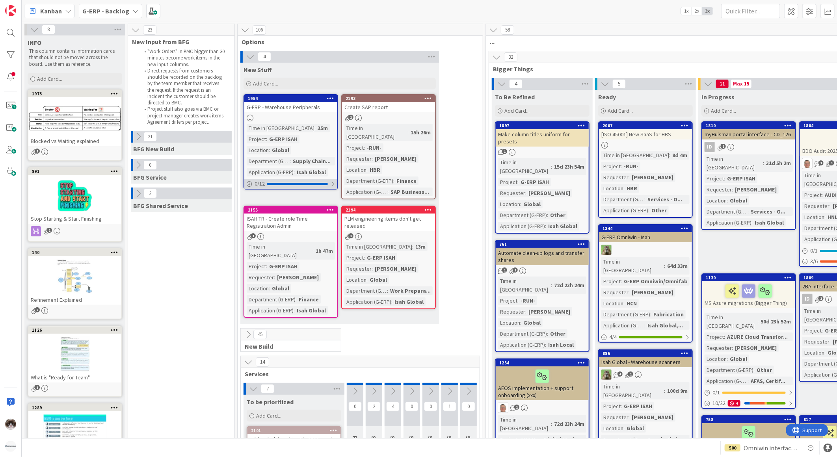
click at [334, 183] on div at bounding box center [332, 184] width 5 height 6
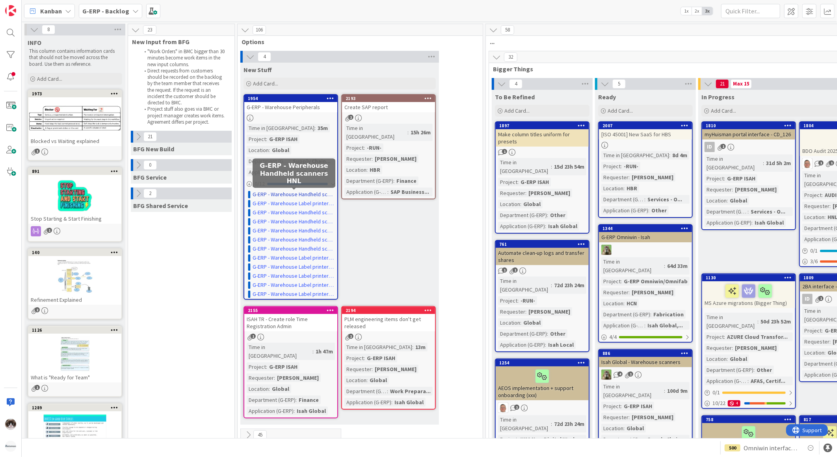
click at [285, 196] on link "G-ERP - Warehouse Handheld scanners HNL" at bounding box center [294, 194] width 82 height 8
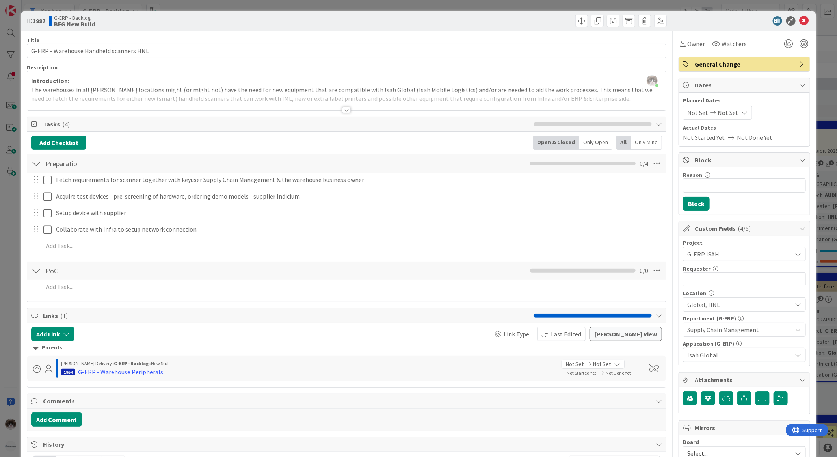
click at [669, 15] on div "ID 1987 G-ERP - Backlog BFG New Build" at bounding box center [418, 21] width 795 height 20
click at [669, 21] on icon at bounding box center [804, 20] width 9 height 9
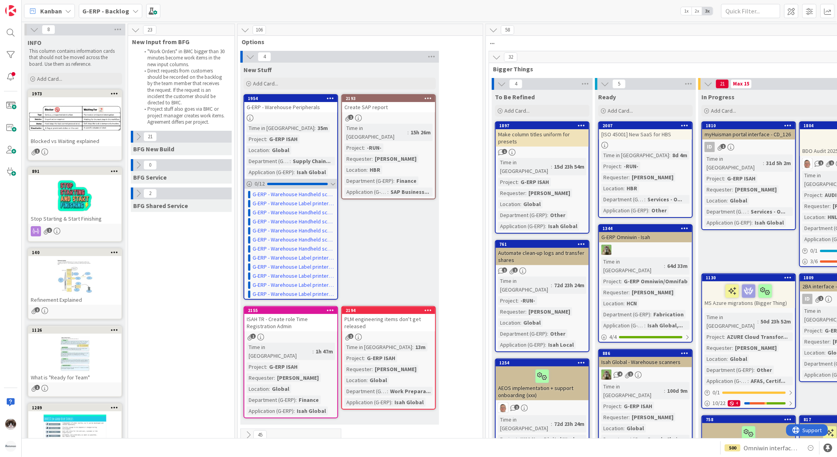
click at [332, 184] on div at bounding box center [332, 184] width 5 height 6
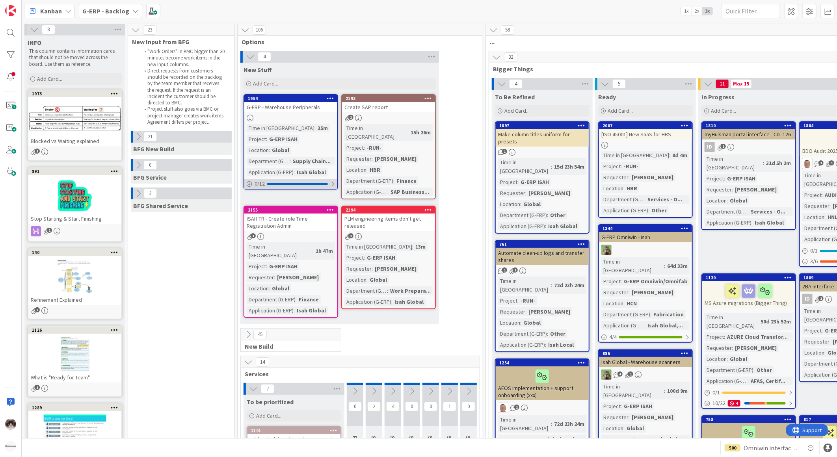
click at [332, 183] on div at bounding box center [332, 184] width 5 height 6
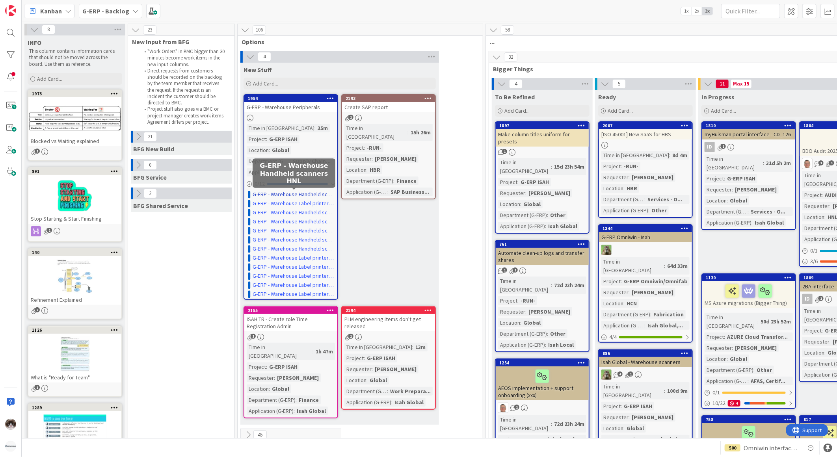
click at [296, 195] on link "G-ERP - Warehouse Handheld scanners HNL" at bounding box center [294, 194] width 82 height 8
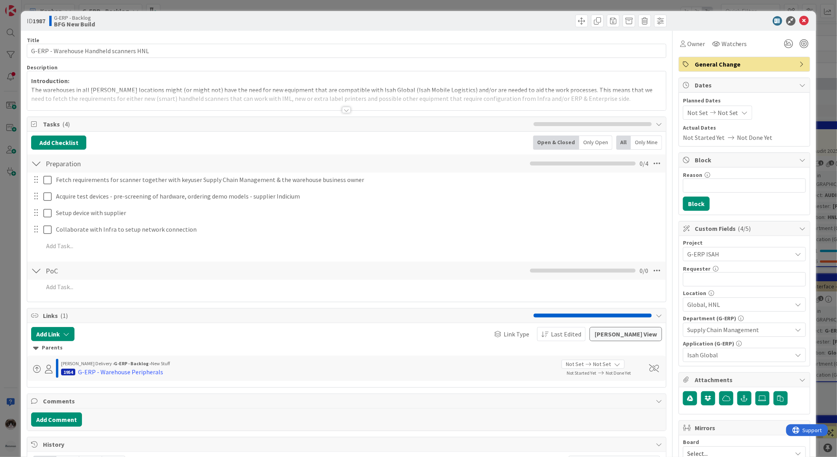
click at [344, 109] on div at bounding box center [346, 110] width 9 height 6
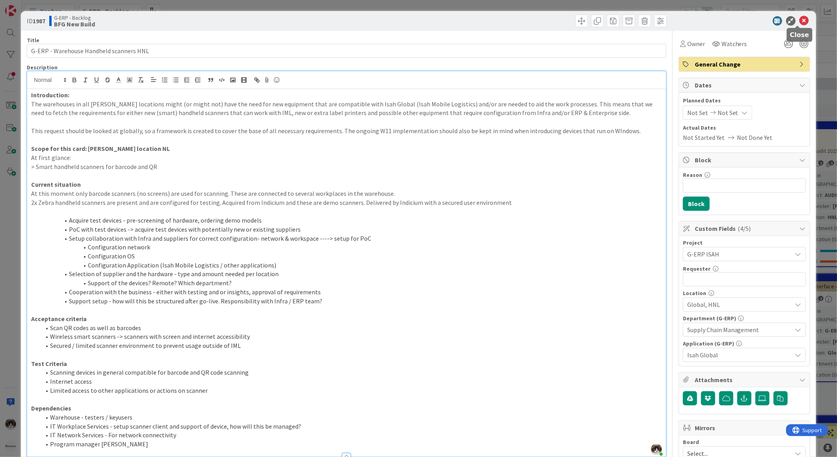
click at [669, 20] on icon at bounding box center [804, 20] width 9 height 9
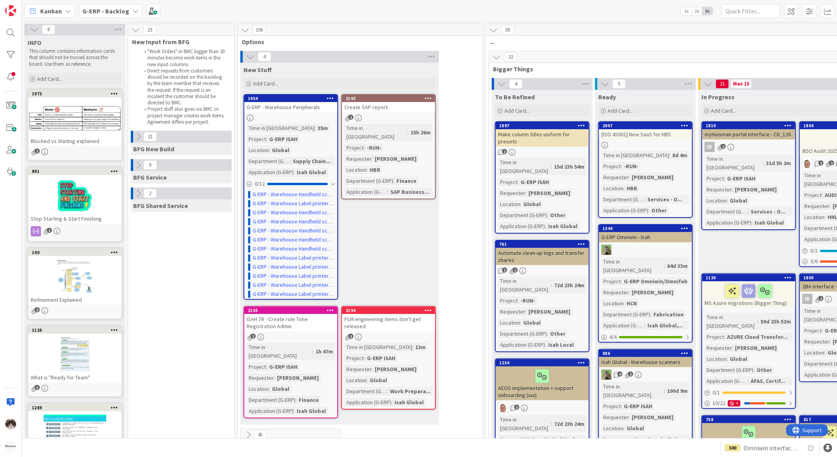
click at [407, 262] on div "New Stuff Add Card... 2193 Create SAP report 1 Time in [GEOGRAPHIC_DATA] : 15h …" at bounding box center [339, 244] width 199 height 362
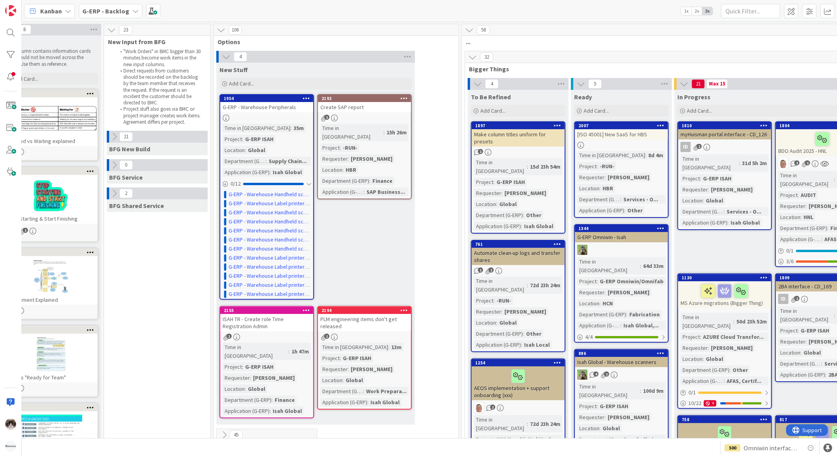
scroll to position [0, 20]
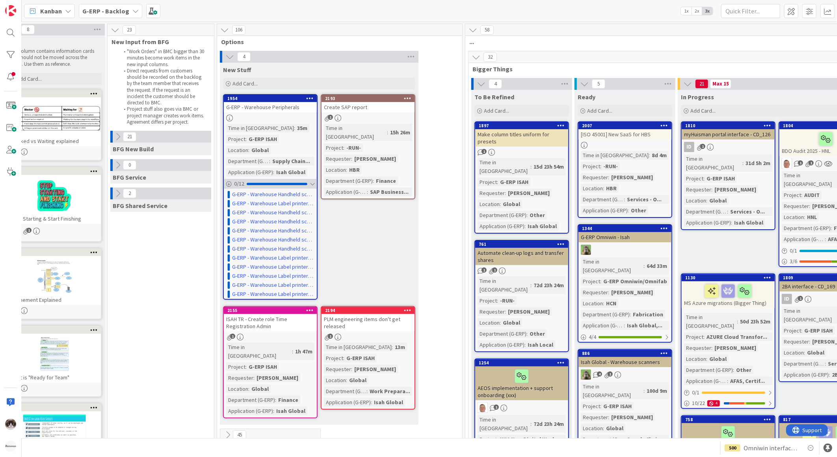
click at [311, 185] on div at bounding box center [312, 184] width 5 height 6
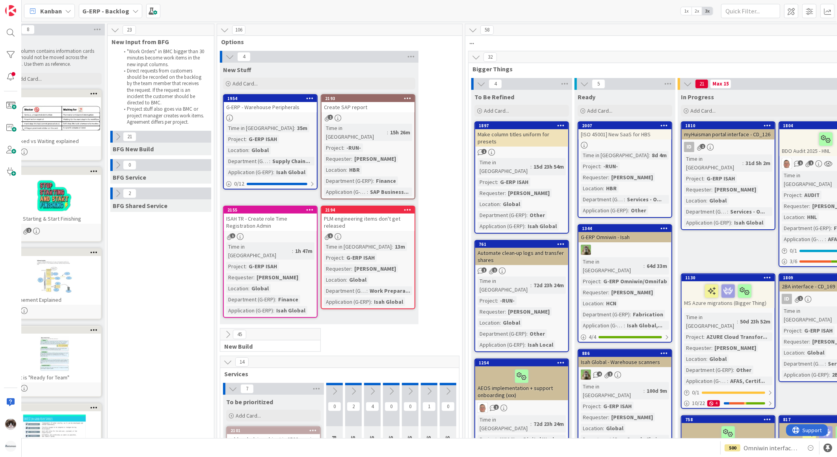
click at [381, 115] on div "1" at bounding box center [368, 118] width 93 height 7
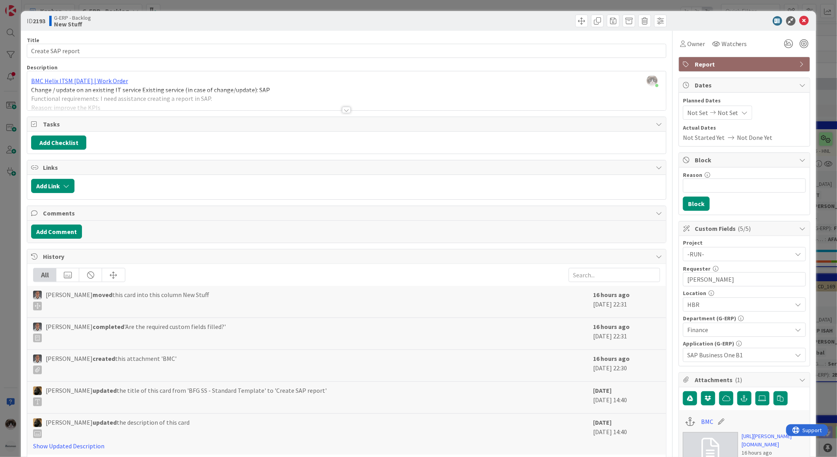
click at [349, 112] on div "Title 17 / 128 Create SAP report Description [PERSON_NAME] just joined BMC Heli…" at bounding box center [347, 373] width 640 height 684
click at [343, 106] on div at bounding box center [346, 100] width 639 height 20
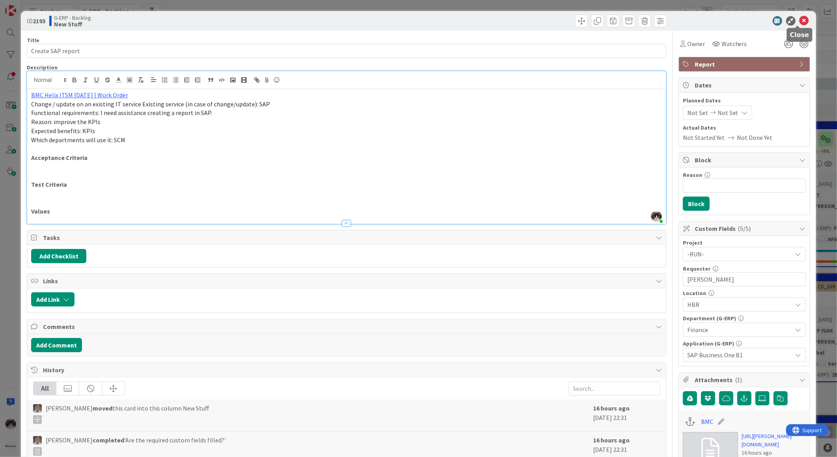
click at [669, 16] on icon at bounding box center [804, 20] width 9 height 9
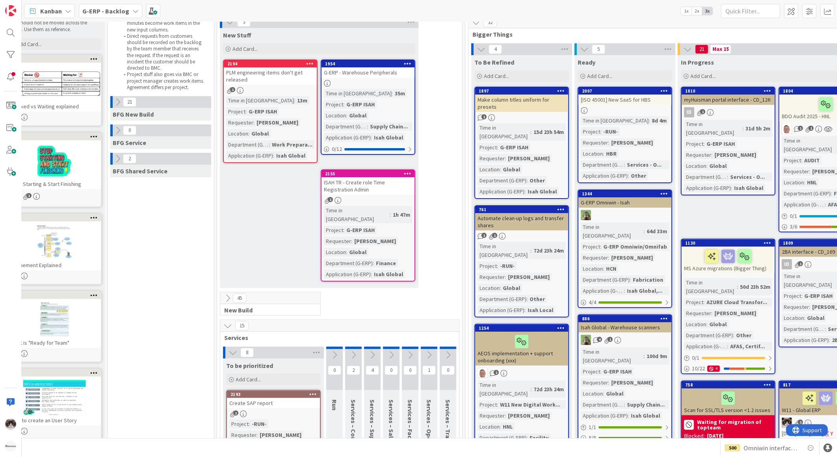
scroll to position [0, 20]
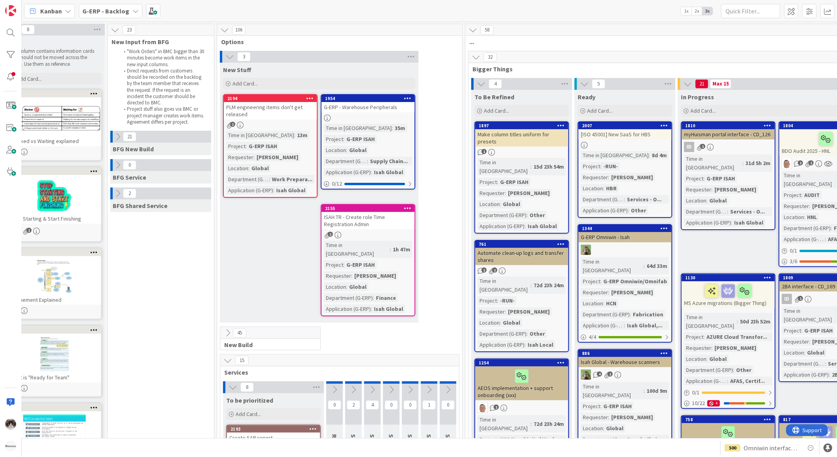
click at [274, 115] on div "PLM engineering items don't get released" at bounding box center [270, 110] width 93 height 17
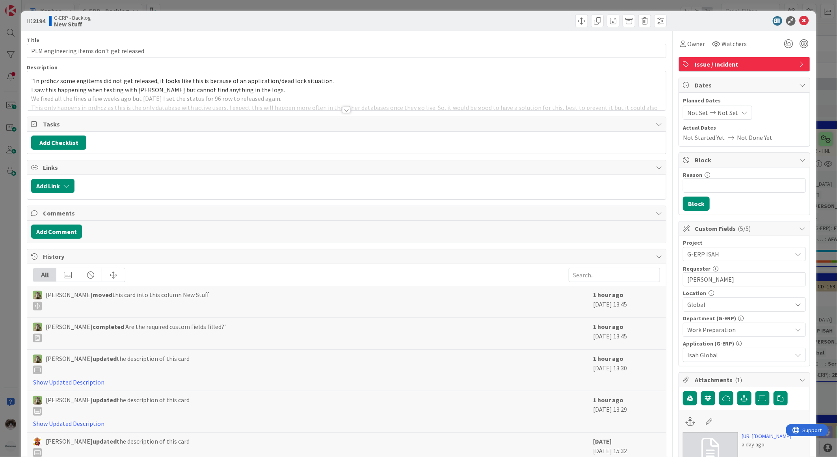
click at [345, 110] on div at bounding box center [346, 110] width 9 height 6
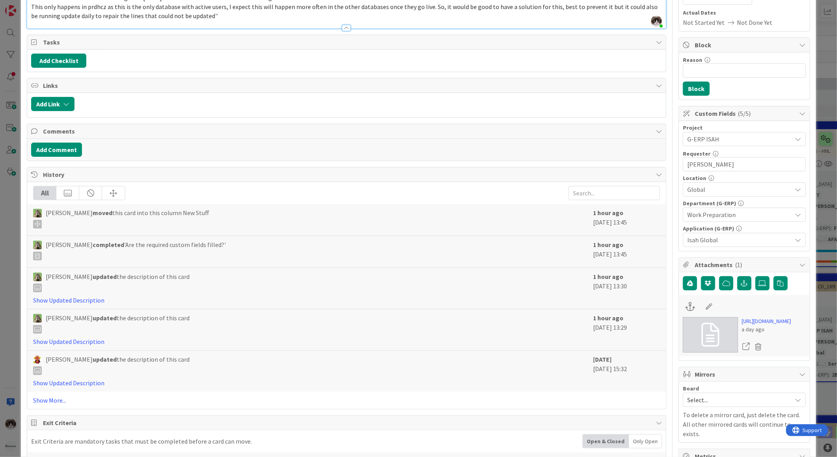
scroll to position [175, 0]
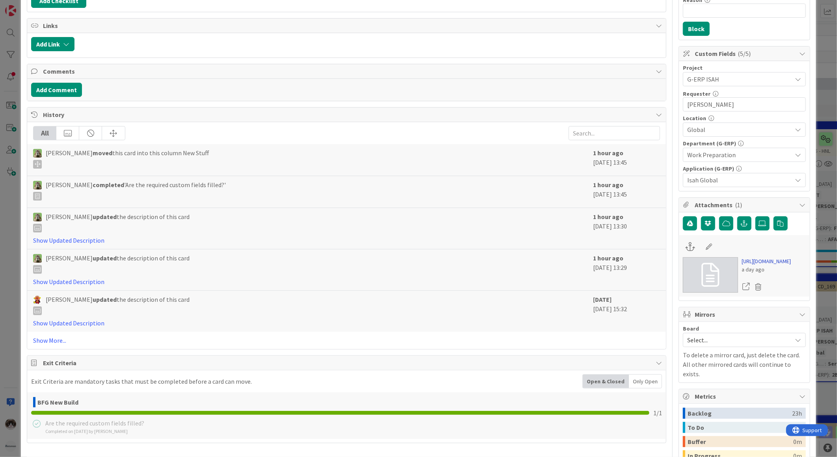
click at [669, 266] on link "[URL][DOMAIN_NAME]" at bounding box center [766, 261] width 49 height 8
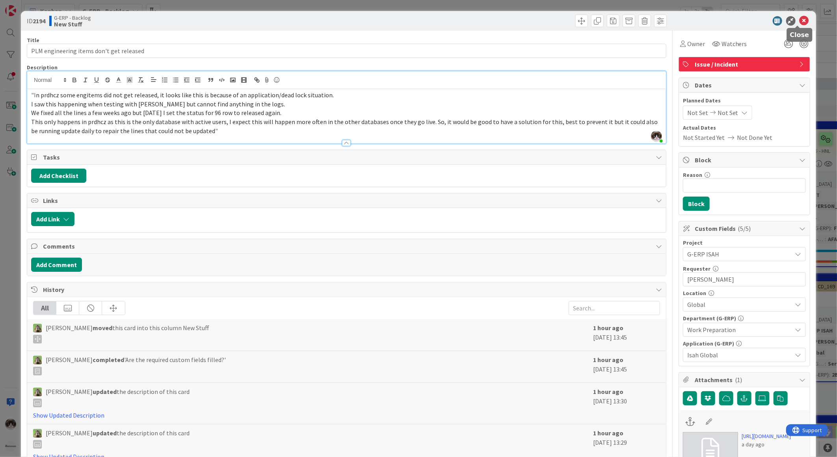
click at [669, 18] on icon at bounding box center [804, 20] width 9 height 9
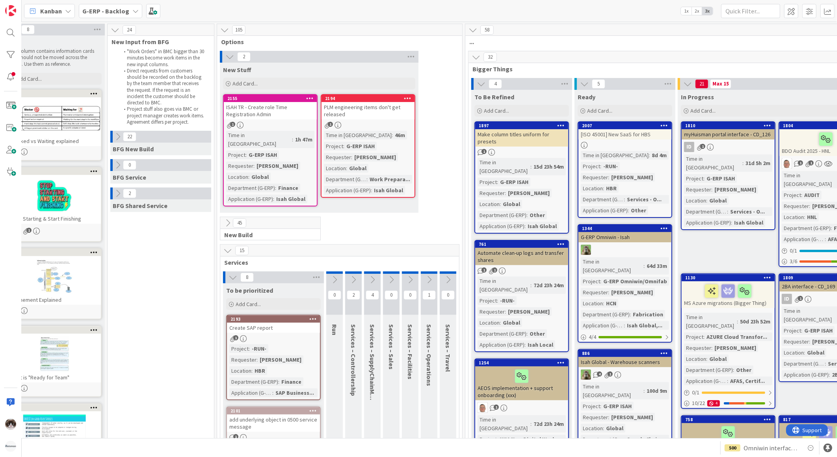
click at [231, 273] on icon at bounding box center [233, 277] width 9 height 9
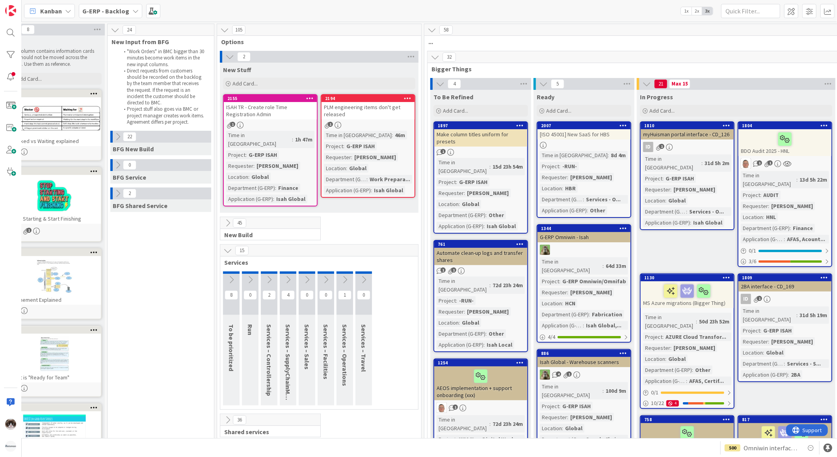
click at [227, 219] on icon at bounding box center [227, 223] width 9 height 9
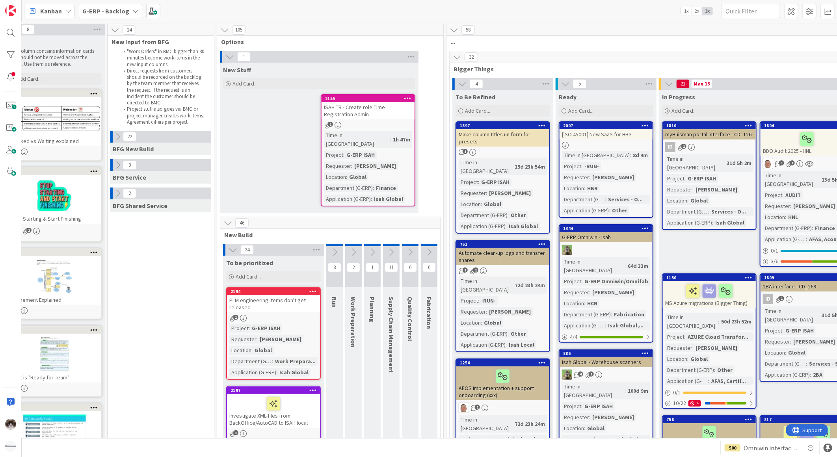
click at [230, 245] on button at bounding box center [233, 250] width 10 height 10
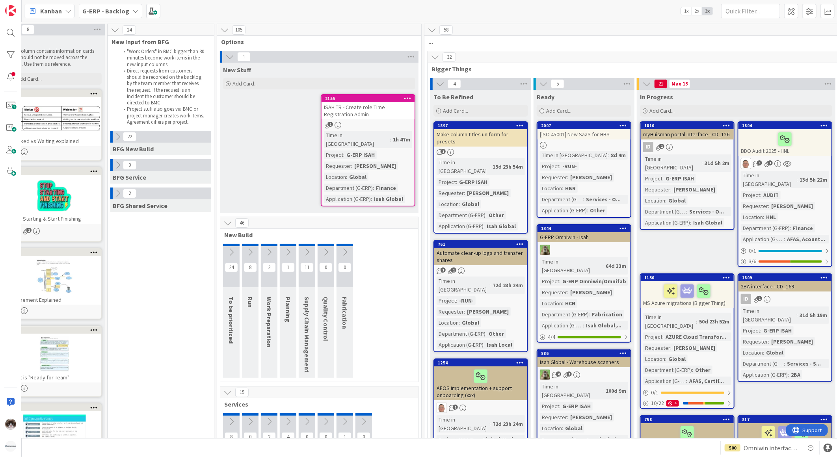
click at [369, 115] on div "ISAH TR - Create role Time Registration Admin" at bounding box center [368, 110] width 93 height 17
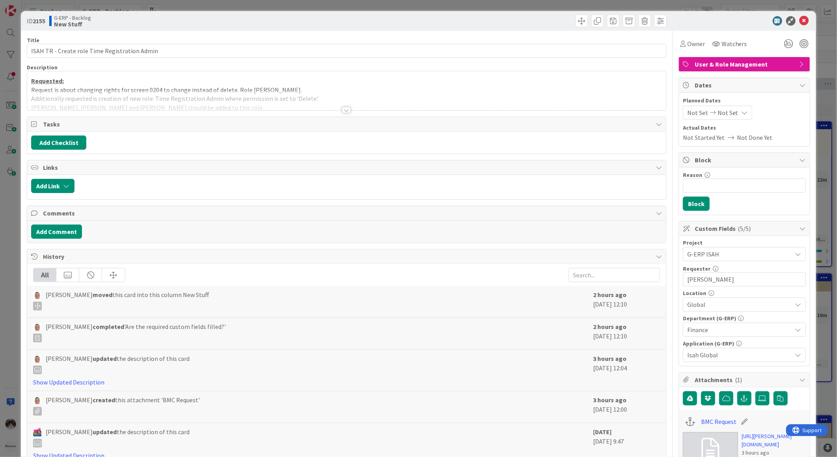
click at [346, 106] on div at bounding box center [346, 100] width 639 height 20
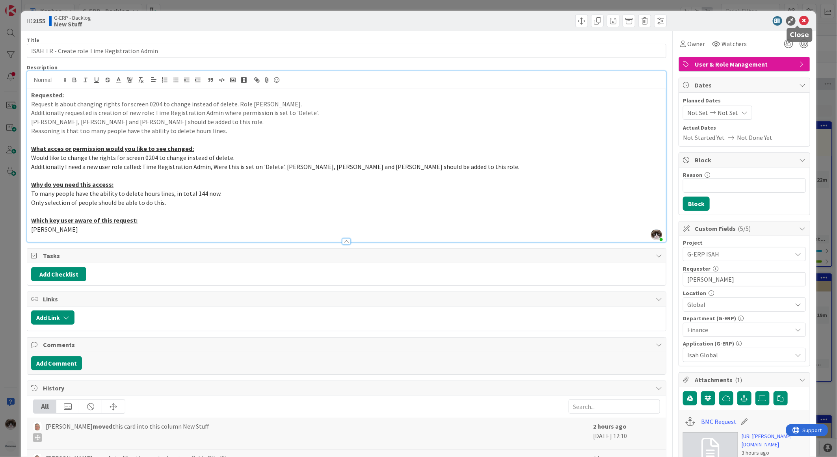
click at [669, 17] on icon at bounding box center [804, 20] width 9 height 9
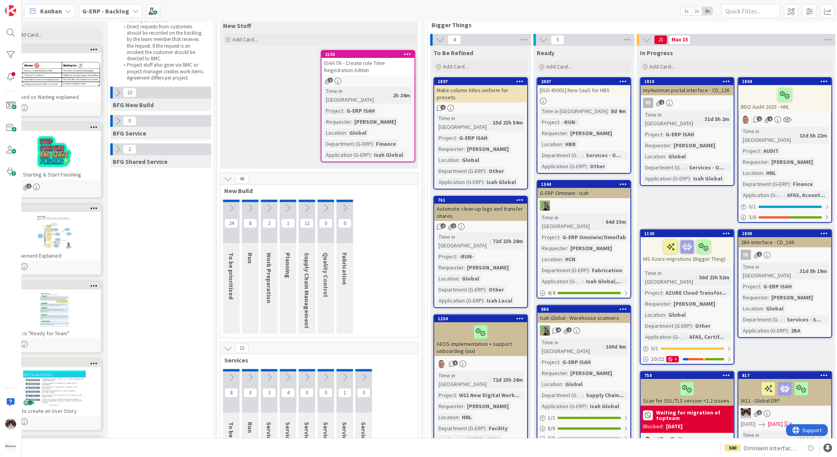
scroll to position [44, 20]
click at [227, 173] on div "46 New Build 24 To be prioritized 8 Run 2 Work Preparation 1 Planning 11 Supply…" at bounding box center [319, 256] width 199 height 166
click at [227, 175] on icon at bounding box center [227, 179] width 9 height 9
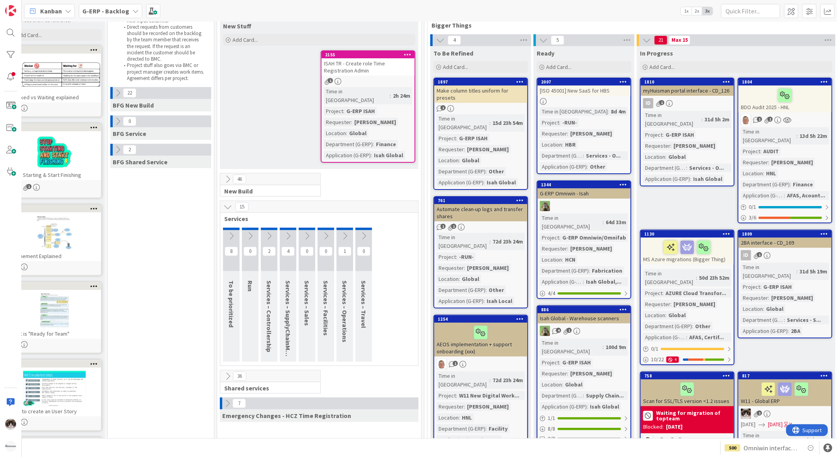
click at [227, 203] on icon at bounding box center [227, 207] width 9 height 9
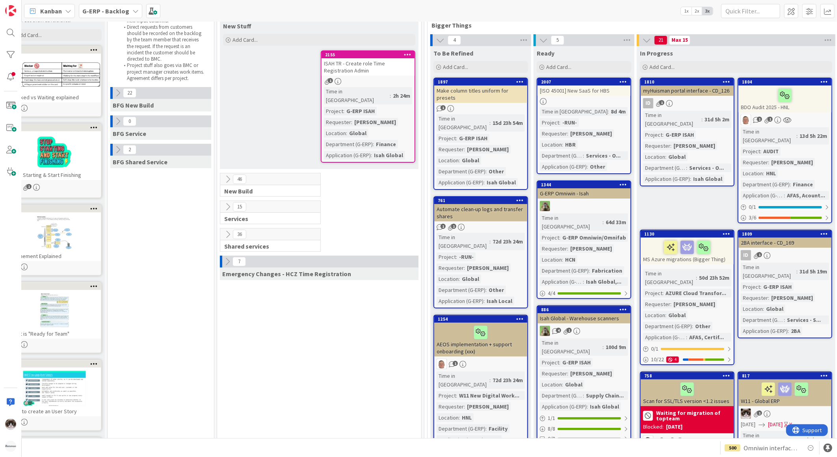
click at [226, 230] on icon at bounding box center [227, 234] width 9 height 9
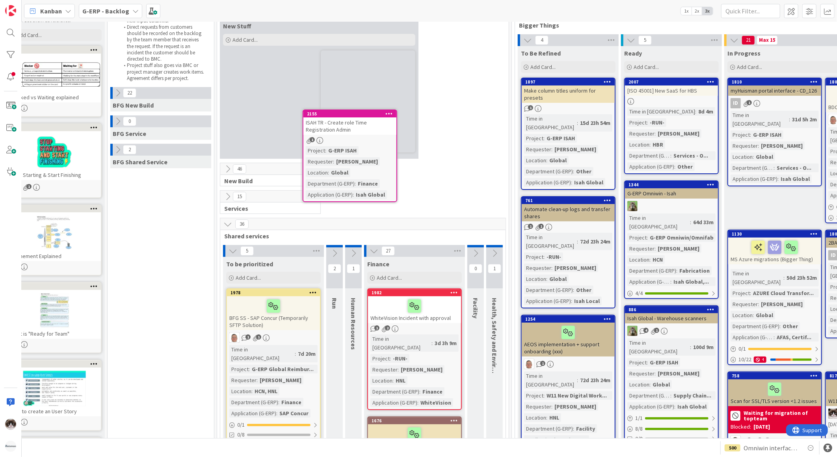
scroll to position [26, 20]
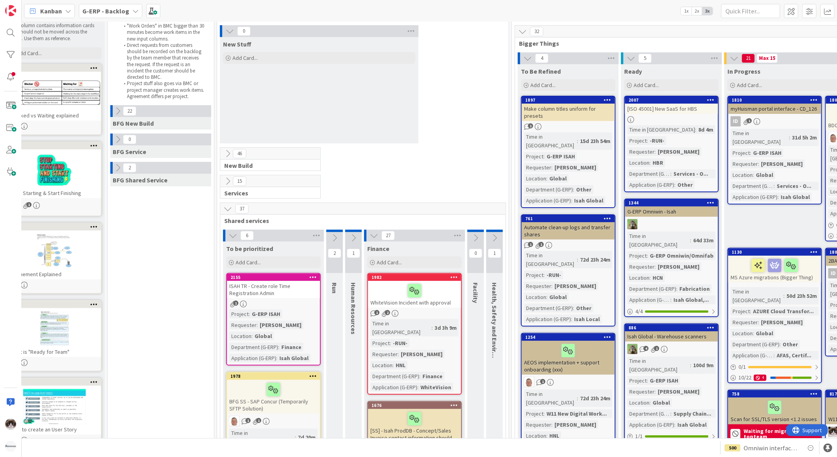
click at [232, 212] on icon at bounding box center [227, 209] width 9 height 9
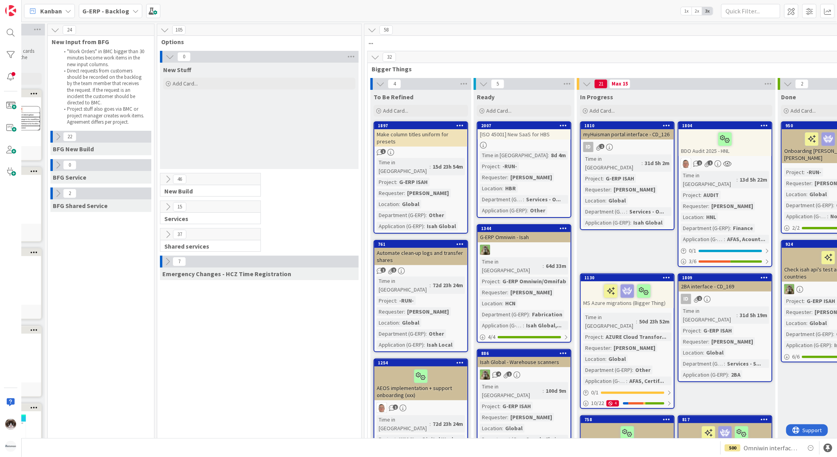
scroll to position [0, 0]
